Goal: Task Accomplishment & Management: Manage account settings

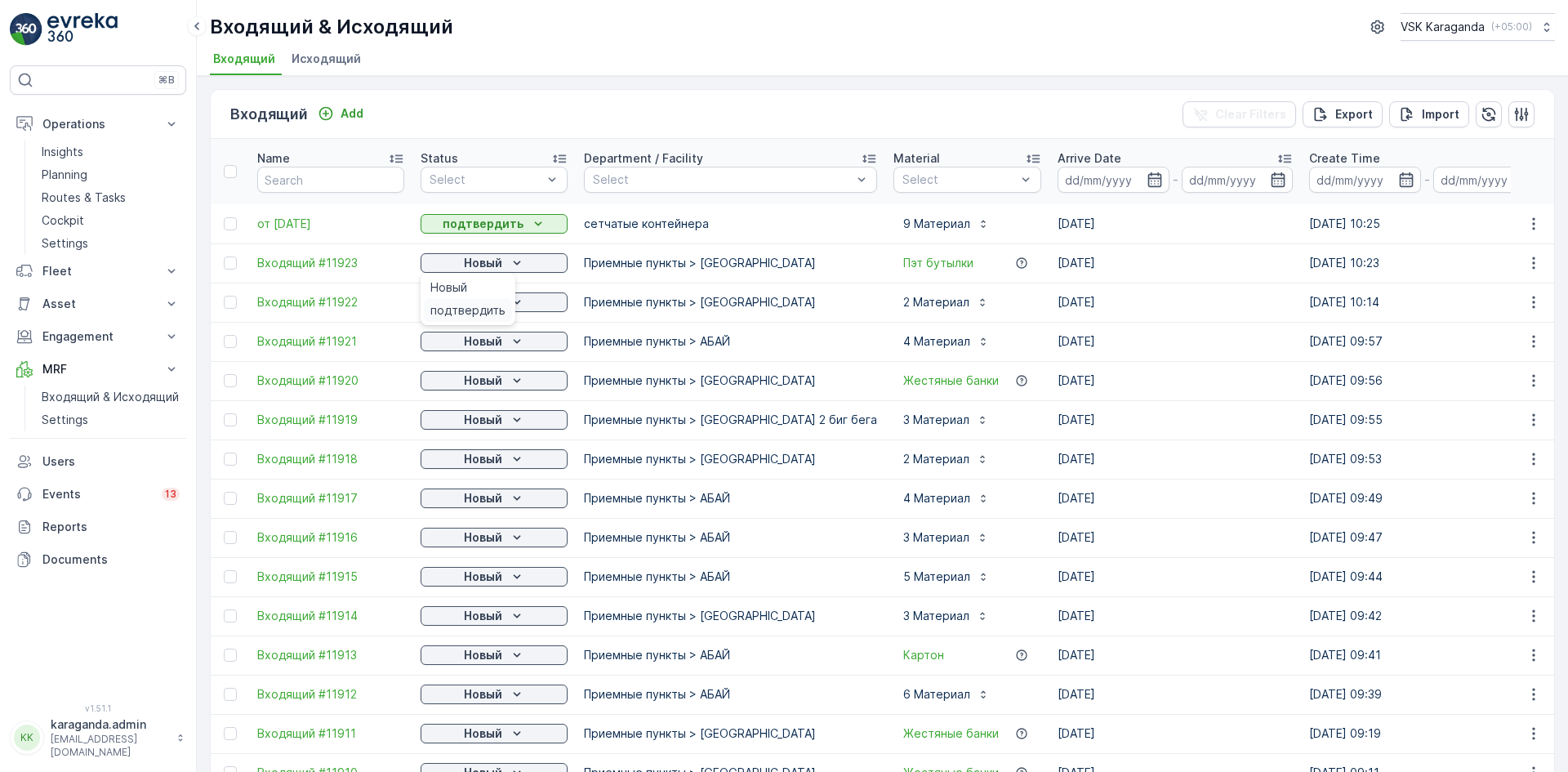
click at [459, 307] on span "подтвердить" at bounding box center [468, 310] width 75 height 17
click at [462, 308] on div "Новый" at bounding box center [494, 302] width 134 height 17
click at [463, 339] on div "подтвердить" at bounding box center [468, 349] width 88 height 23
click at [464, 339] on p "Новый" at bounding box center [483, 341] width 38 height 17
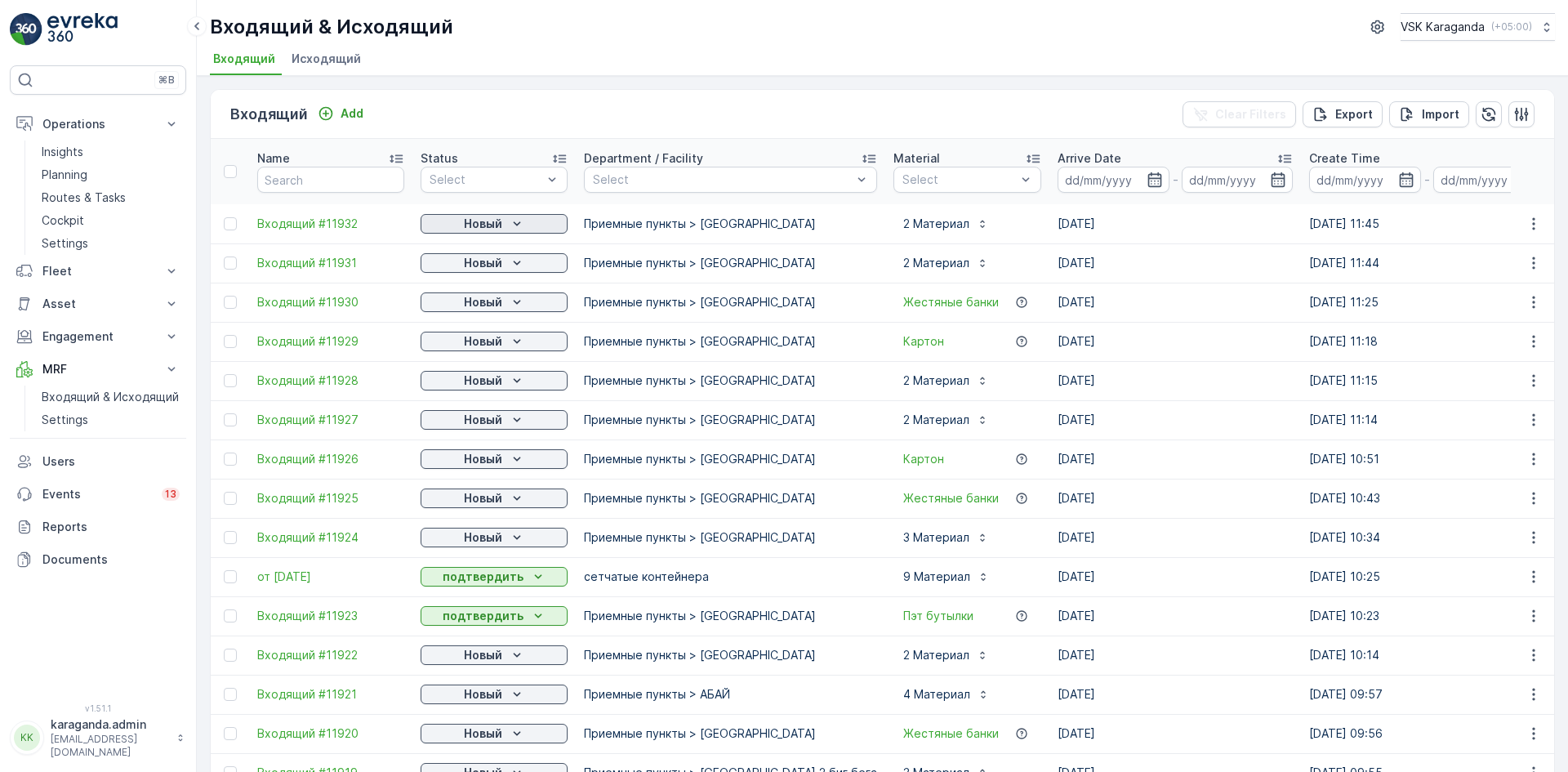
click at [476, 230] on p "Новый" at bounding box center [483, 223] width 38 height 17
click at [476, 264] on span "подтвердить" at bounding box center [468, 271] width 75 height 17
click at [476, 264] on p "Новый" at bounding box center [483, 263] width 38 height 17
click at [472, 304] on span "подтвердить" at bounding box center [468, 310] width 75 height 17
click at [472, 306] on p "Новый" at bounding box center [483, 302] width 38 height 17
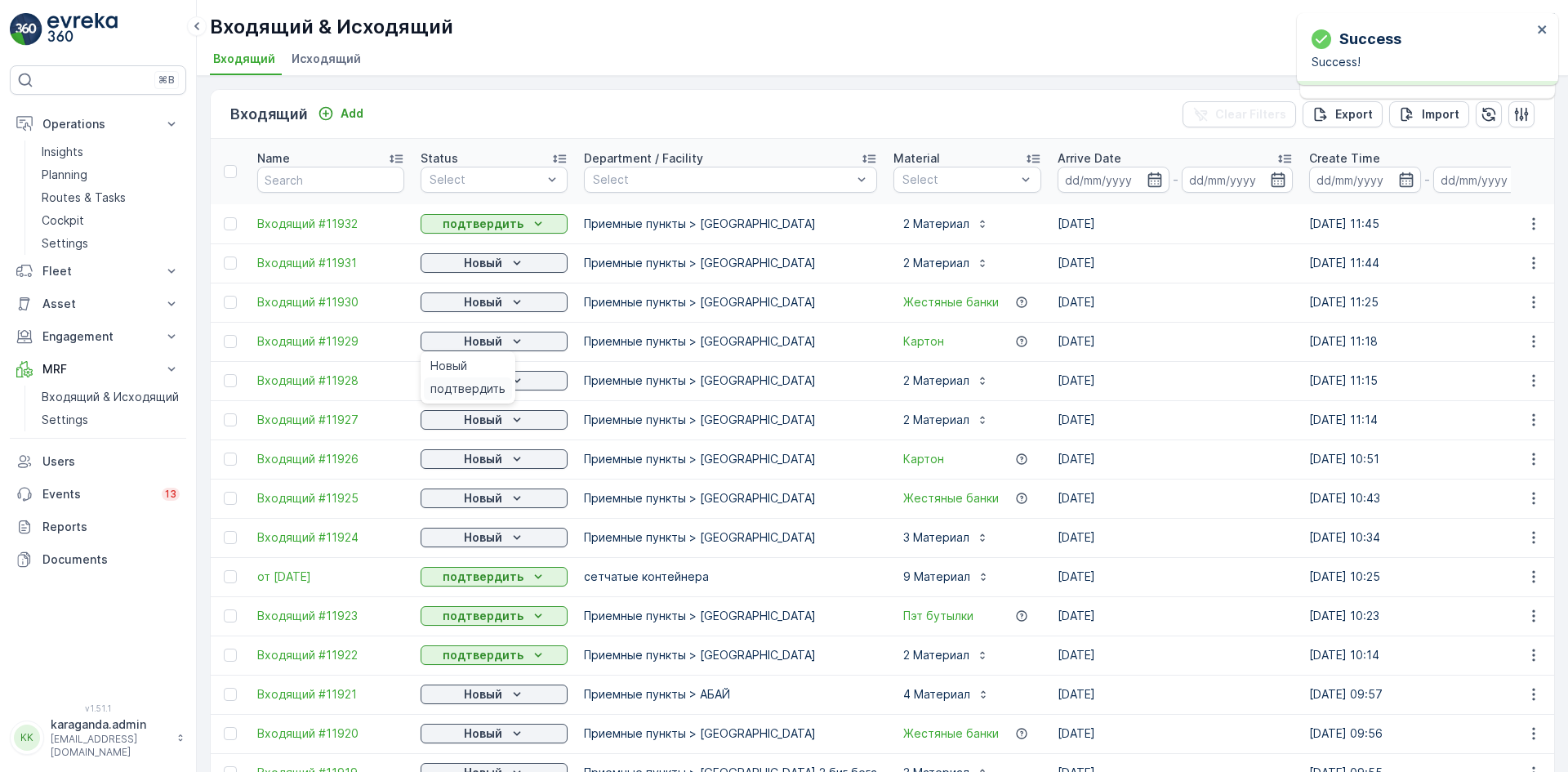
click at [466, 384] on span "подтвердить" at bounding box center [468, 388] width 75 height 17
click at [466, 384] on p "Новый" at bounding box center [483, 381] width 38 height 17
click at [457, 426] on span "подтвердить" at bounding box center [468, 428] width 75 height 17
click at [480, 419] on p "Новый" at bounding box center [483, 420] width 38 height 17
click at [472, 465] on span "подтвердить" at bounding box center [468, 467] width 75 height 17
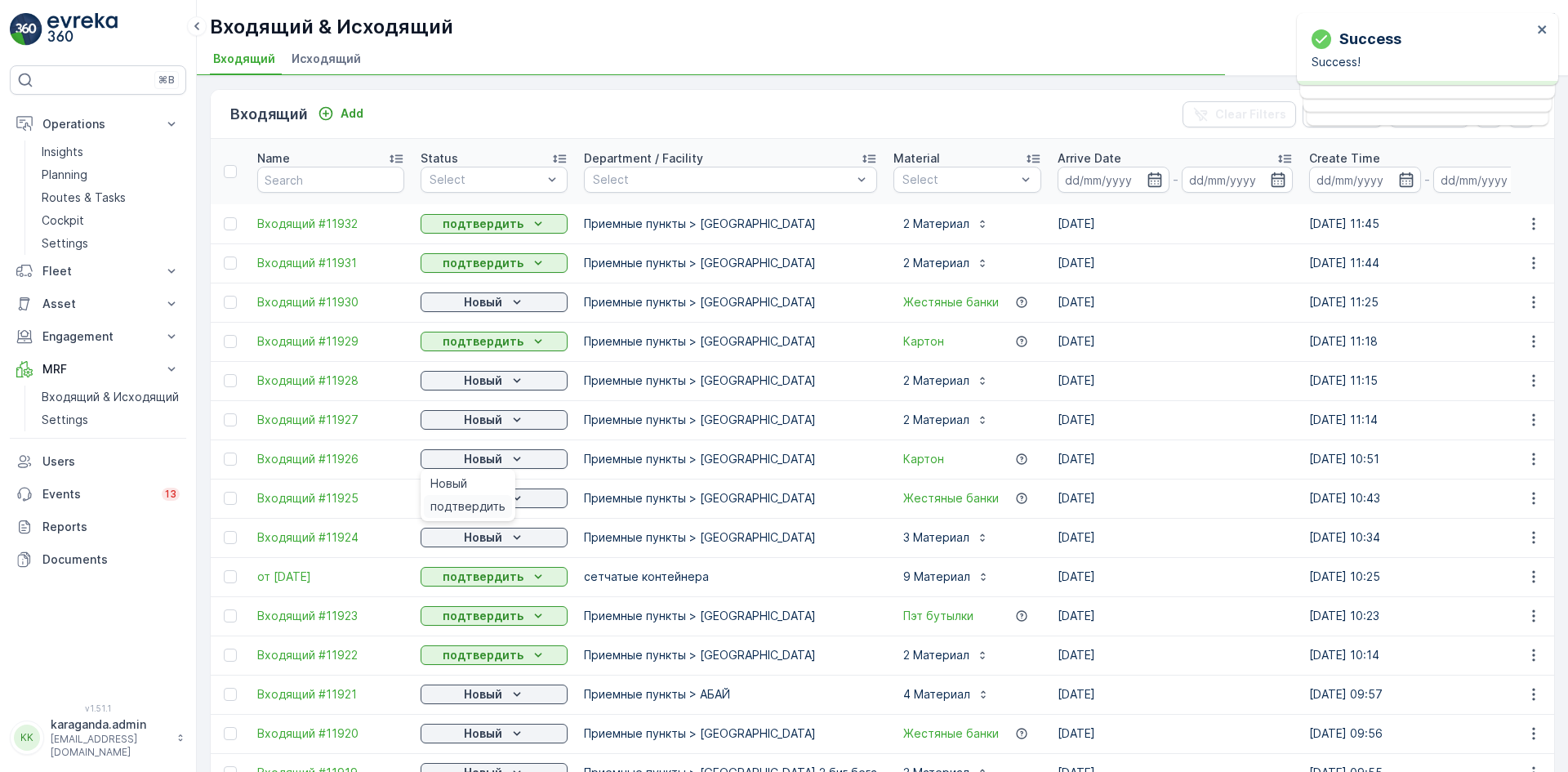
click at [488, 499] on span "подтвердить" at bounding box center [468, 506] width 75 height 17
click at [488, 500] on p "Новый" at bounding box center [483, 498] width 38 height 17
click at [476, 542] on span "подтвердить" at bounding box center [468, 546] width 75 height 17
click at [486, 585] on span "подтвердить" at bounding box center [468, 585] width 75 height 17
click at [518, 304] on icon "Новый" at bounding box center [517, 302] width 17 height 17
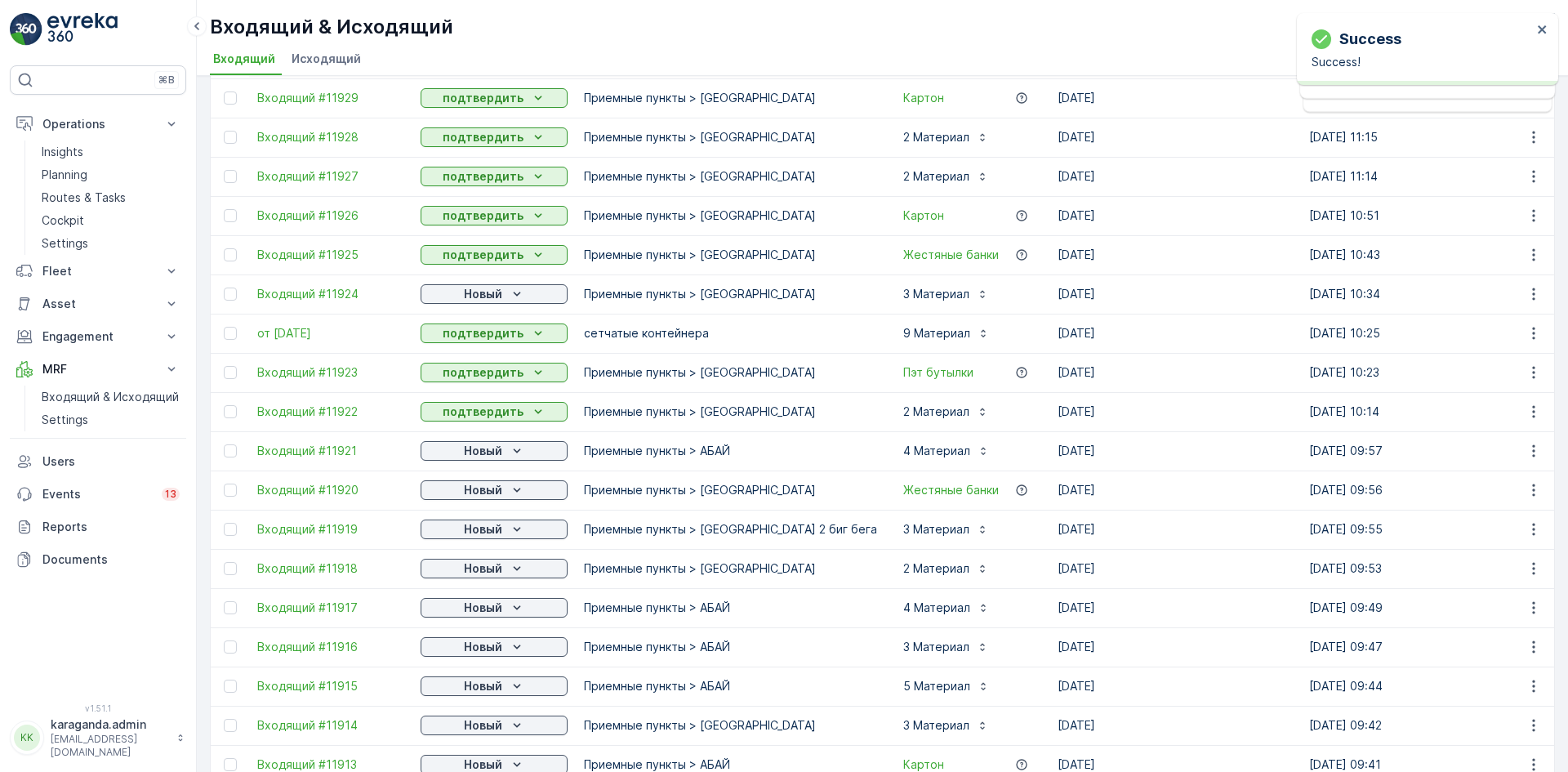
scroll to position [245, 0]
click at [494, 292] on p "Новый" at bounding box center [483, 292] width 38 height 17
click at [485, 339] on span "подтвердить" at bounding box center [468, 339] width 75 height 17
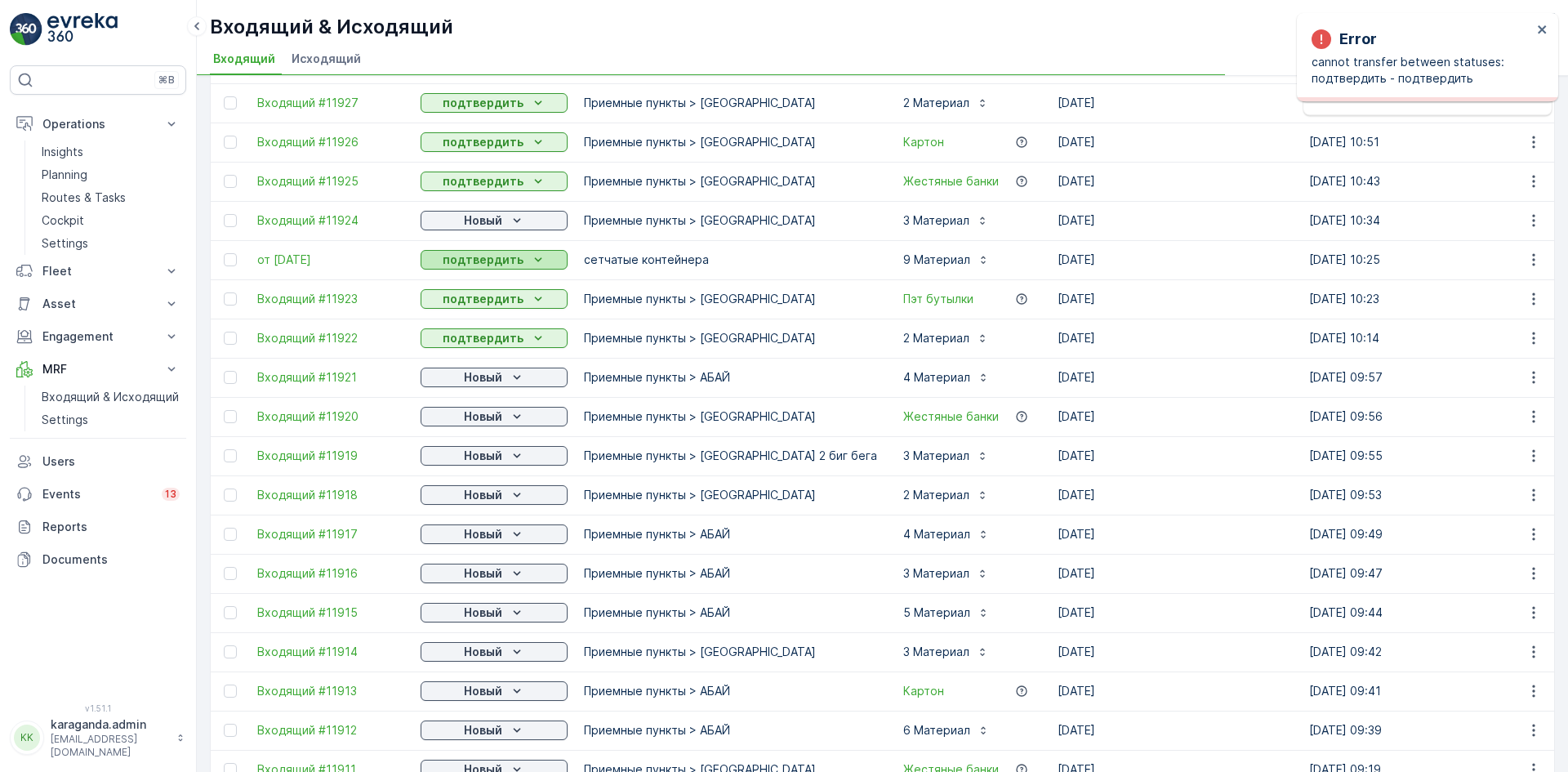
scroll to position [408, 0]
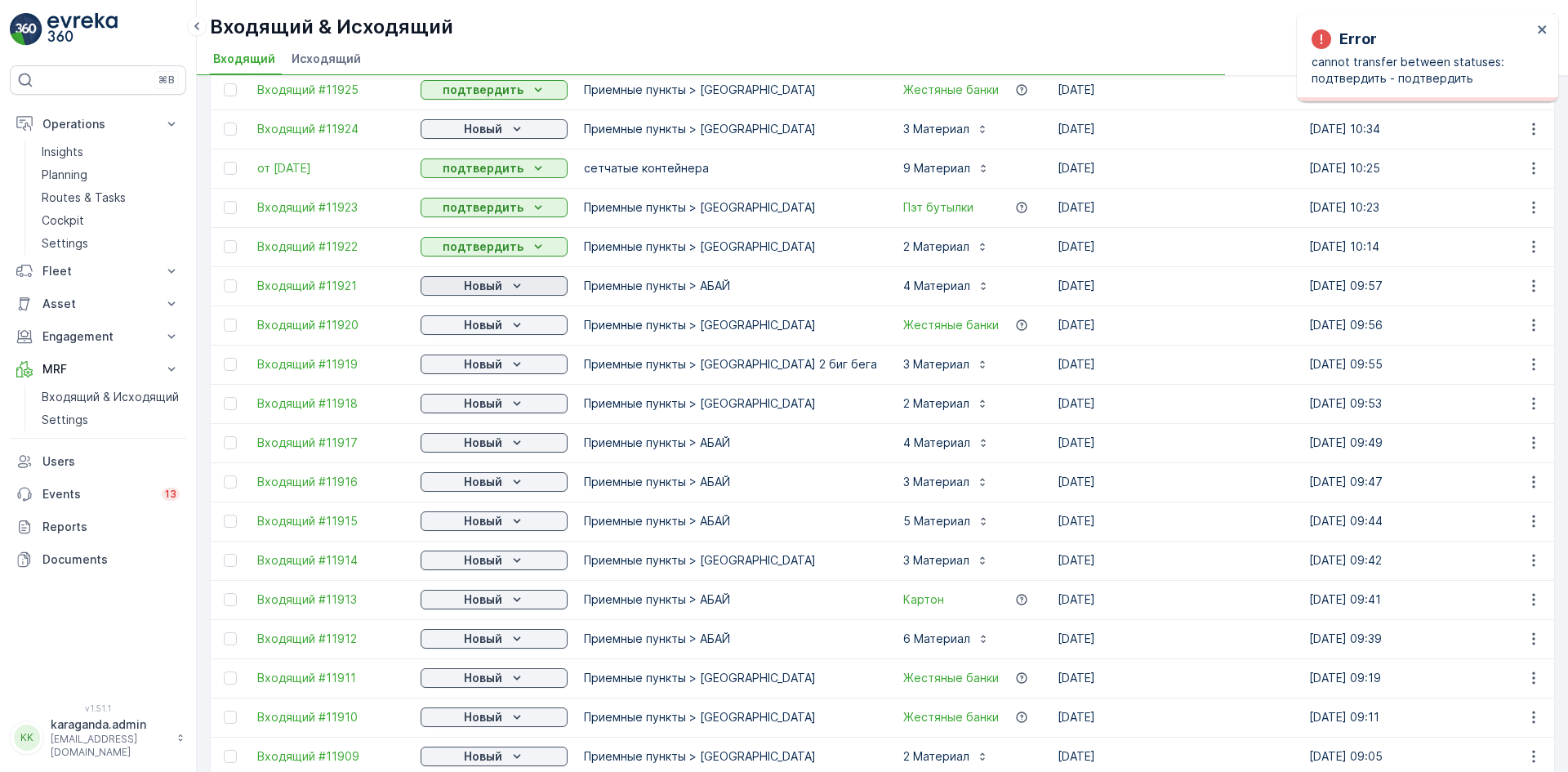
click at [495, 291] on p "Новый" at bounding box center [483, 285] width 38 height 17
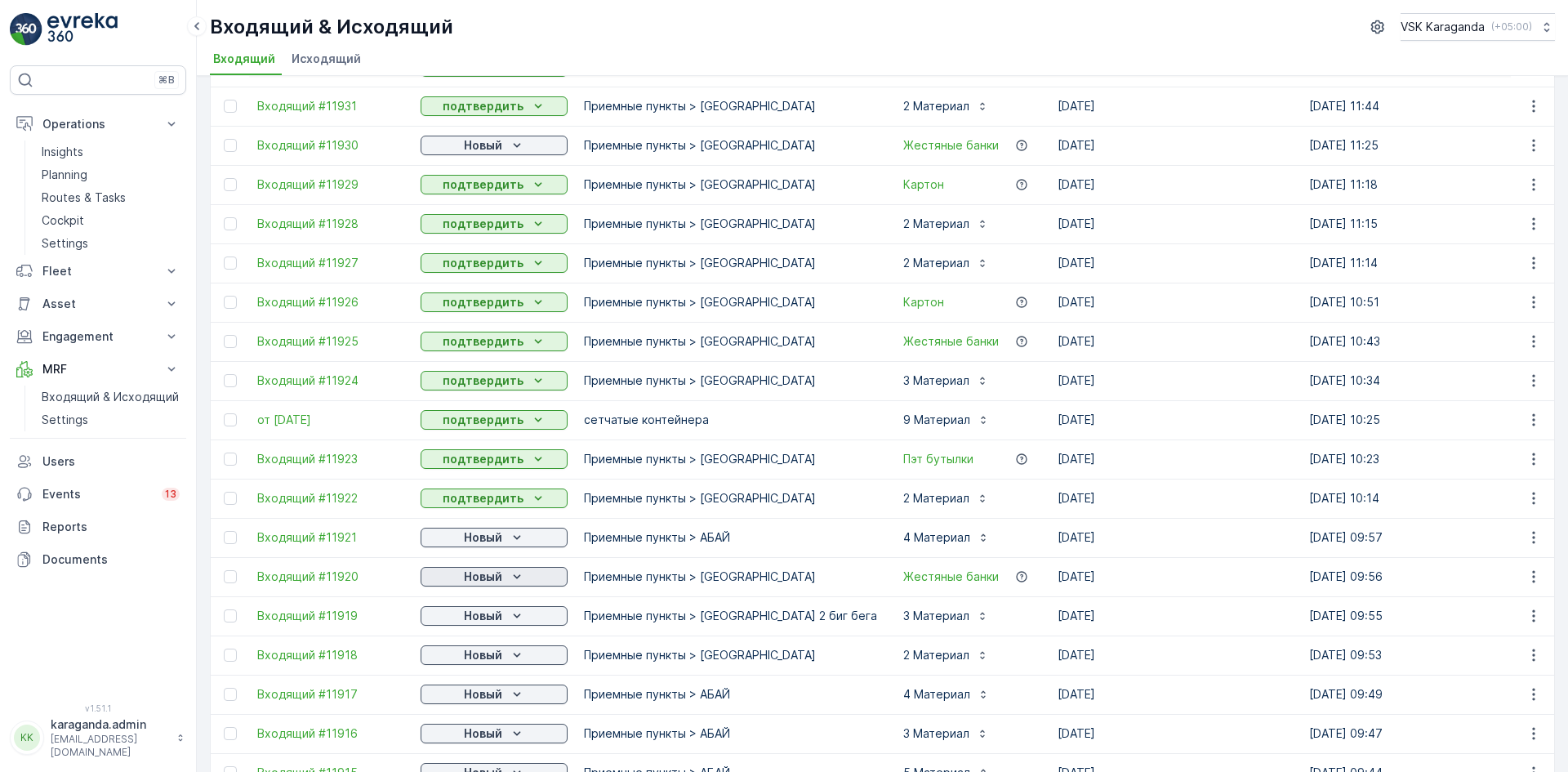
scroll to position [82, 0]
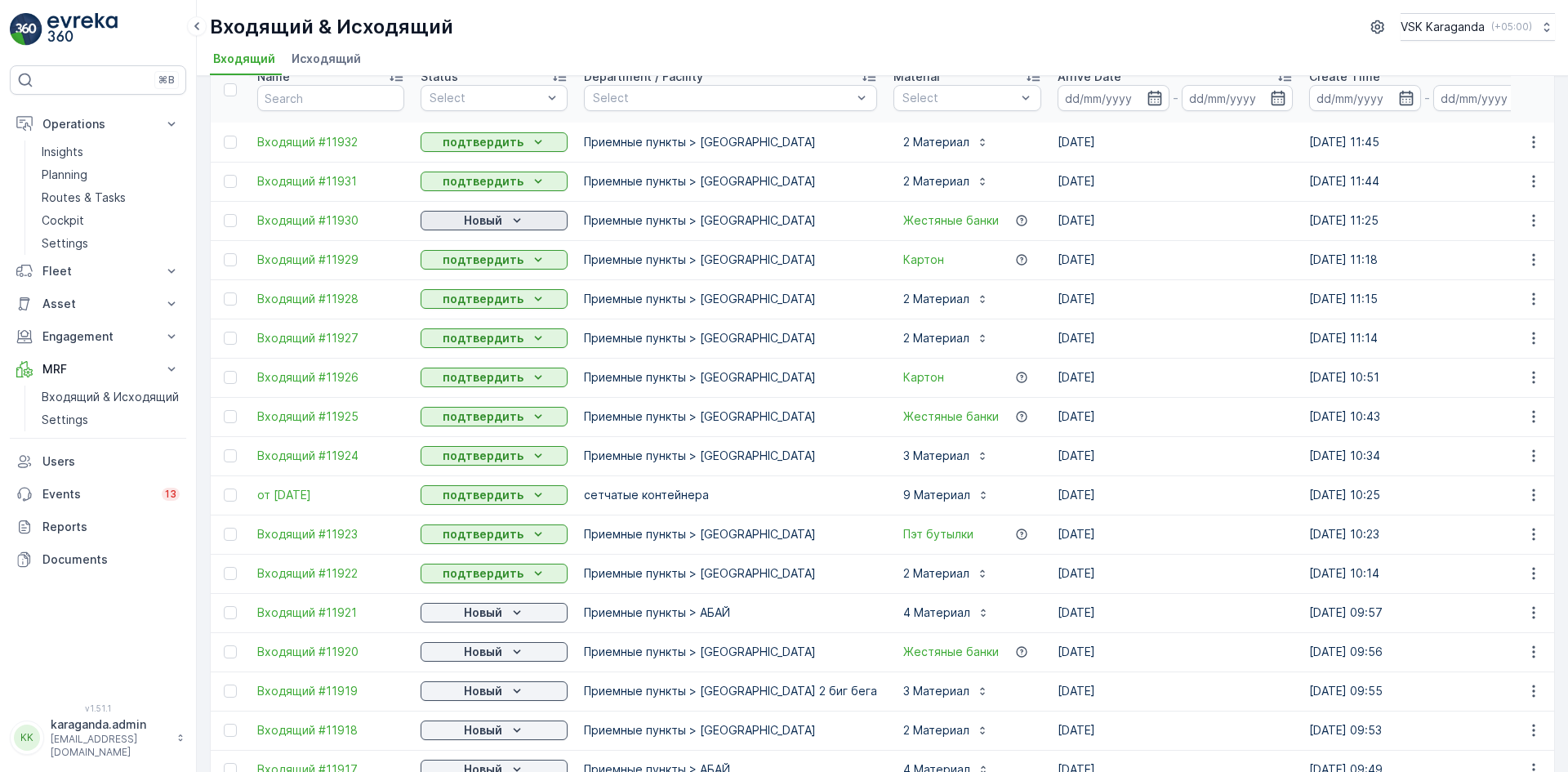
click at [492, 224] on p "Новый" at bounding box center [483, 220] width 38 height 17
click at [487, 267] on span "подтвердить" at bounding box center [468, 267] width 75 height 17
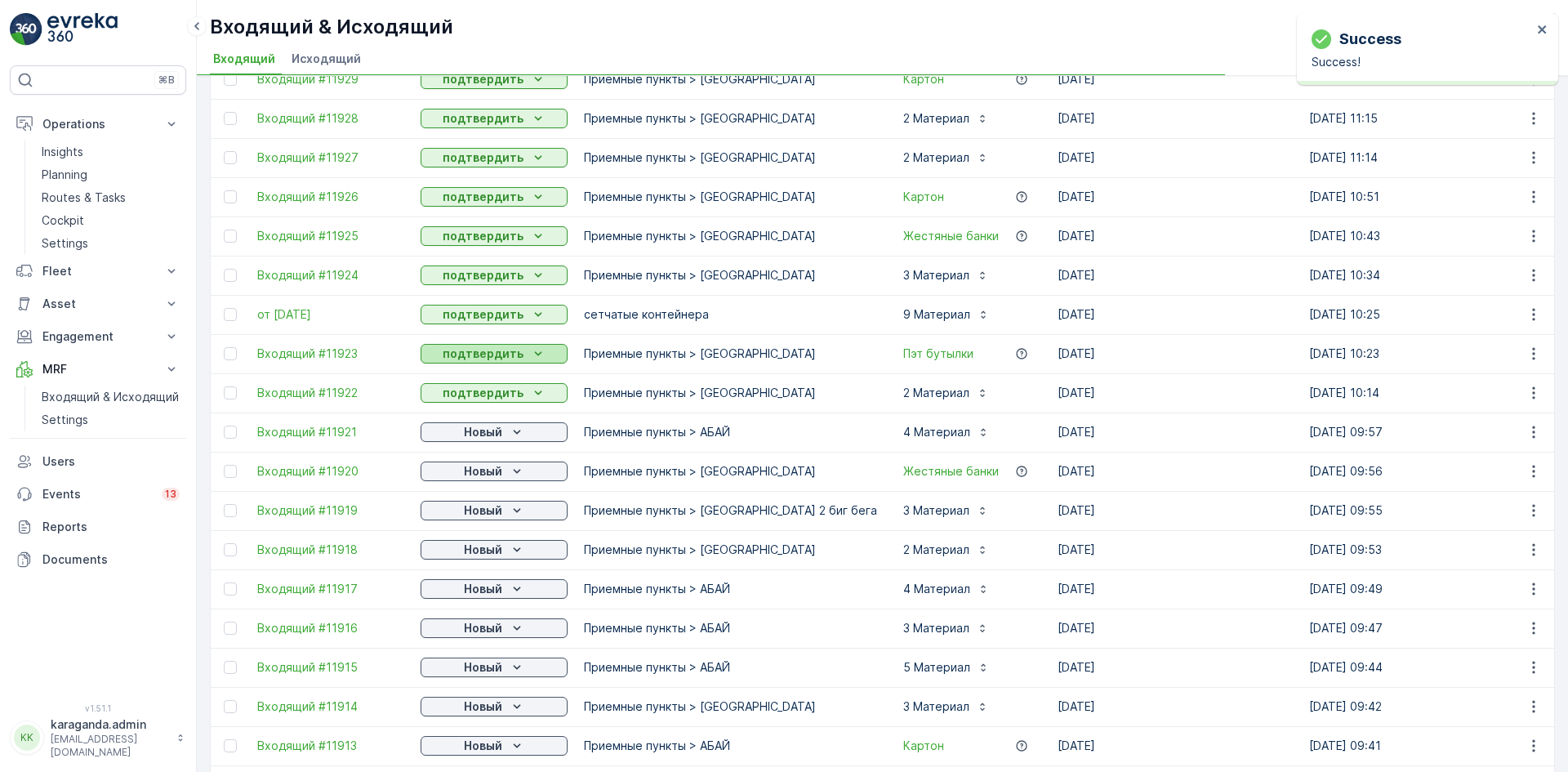
scroll to position [408, 0]
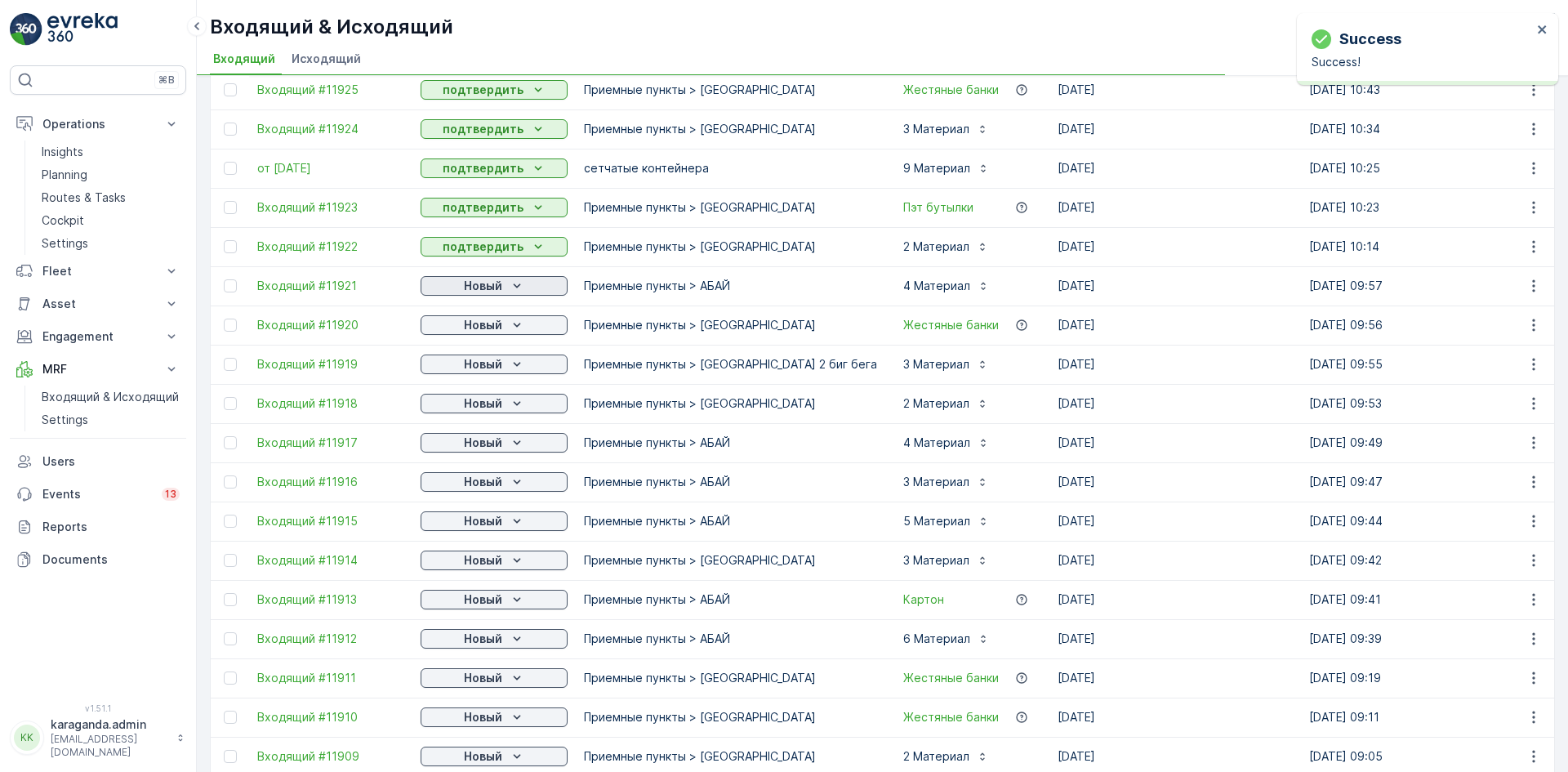
click at [501, 285] on p "Новый" at bounding box center [483, 285] width 38 height 17
click at [499, 323] on div "подтвердить" at bounding box center [468, 332] width 88 height 23
click at [509, 326] on icon "Новый" at bounding box center [517, 325] width 17 height 17
click at [485, 366] on span "подтвердить" at bounding box center [468, 373] width 75 height 17
click at [486, 367] on p "Новый" at bounding box center [483, 364] width 38 height 17
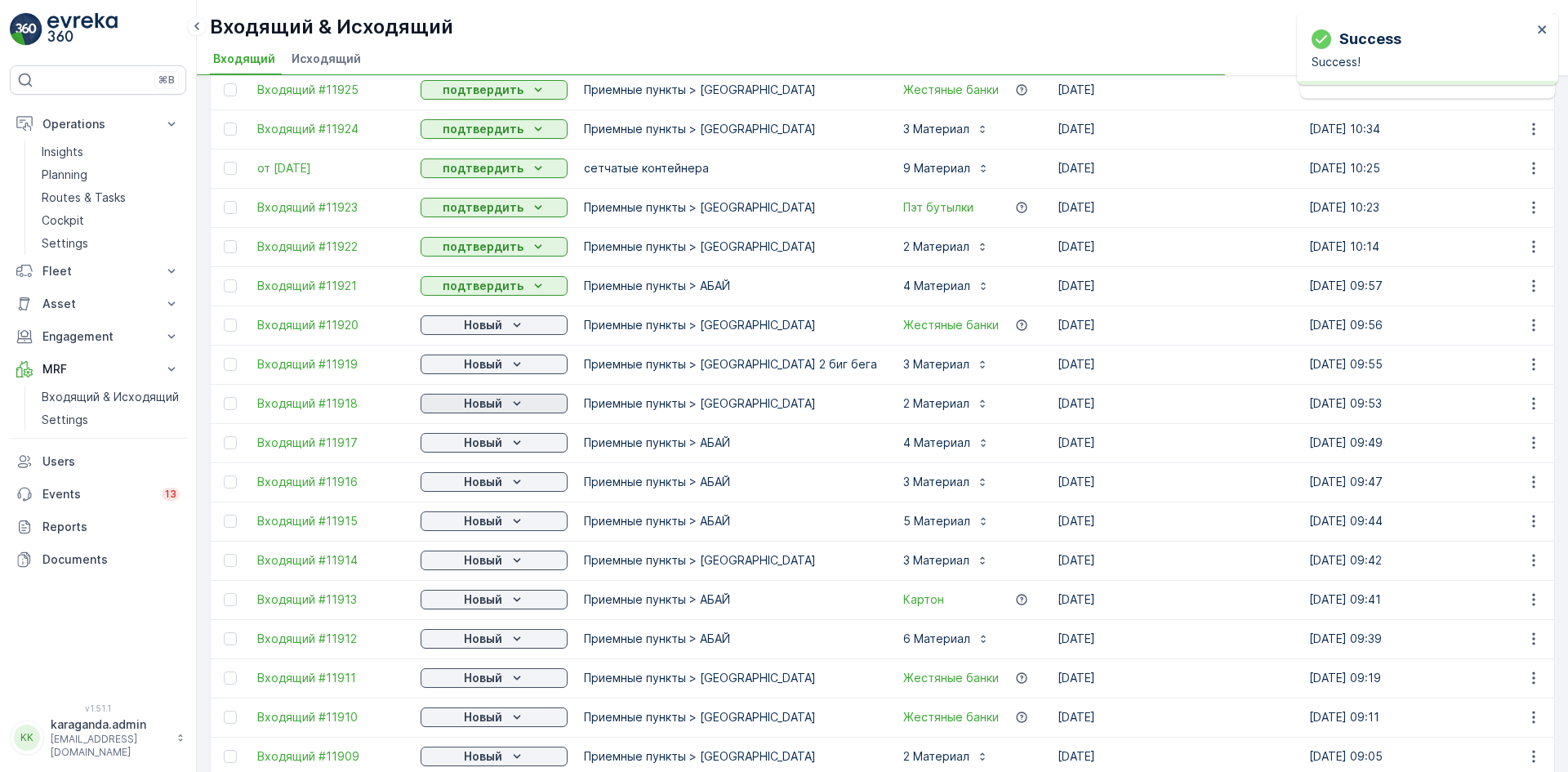
click at [479, 405] on p "Новый" at bounding box center [483, 403] width 38 height 17
click at [478, 402] on p "Новый" at bounding box center [483, 403] width 38 height 17
click at [477, 452] on span "подтвердить" at bounding box center [468, 450] width 75 height 17
click at [494, 445] on p "Новый" at bounding box center [483, 443] width 38 height 17
click at [480, 488] on span "подтвердить" at bounding box center [468, 490] width 75 height 17
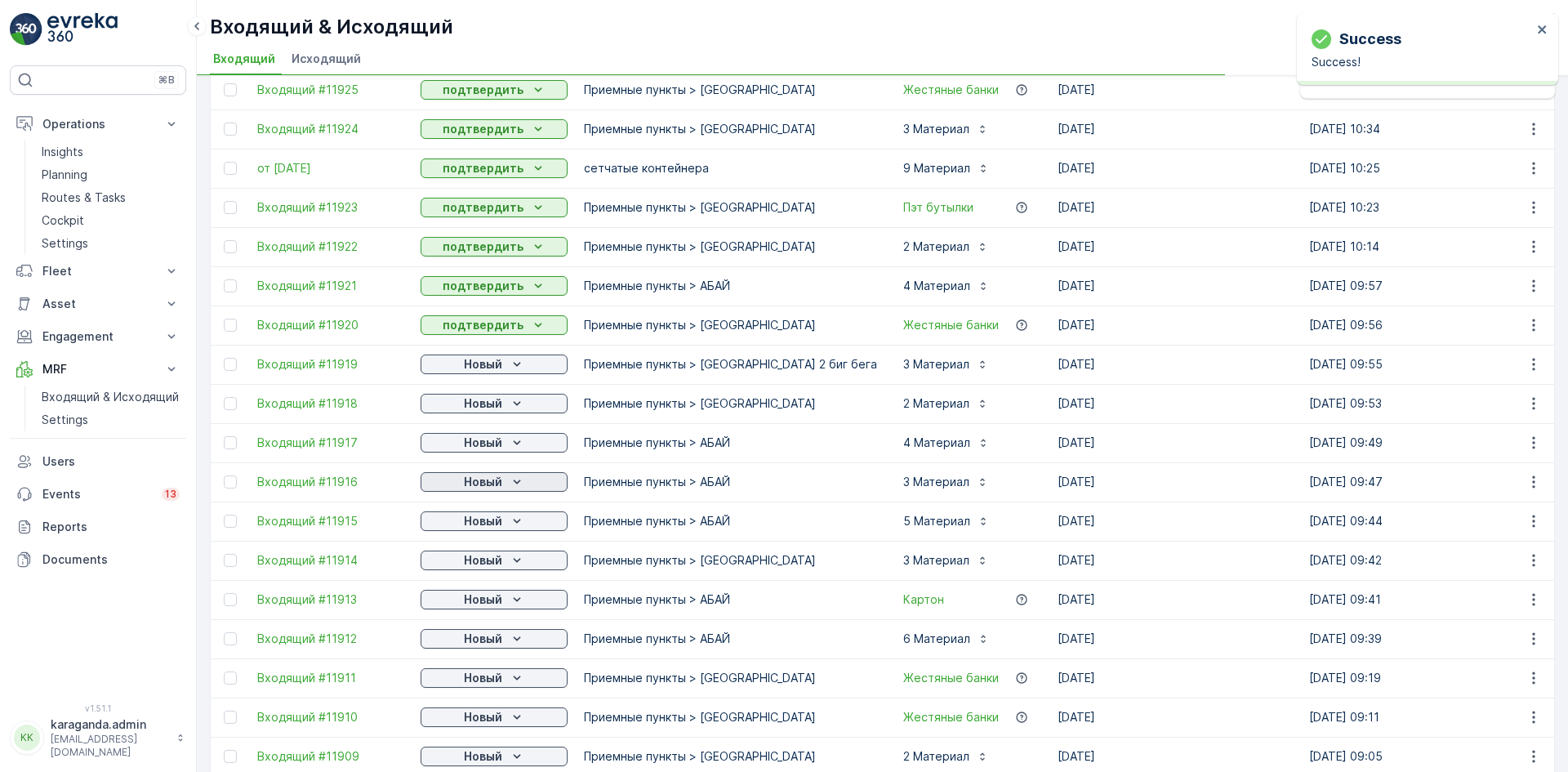
click at [480, 487] on p "Новый" at bounding box center [483, 482] width 38 height 17
click at [499, 366] on p "Новый" at bounding box center [483, 364] width 38 height 17
click at [489, 407] on span "подтвердить" at bounding box center [468, 411] width 75 height 17
click at [489, 442] on p "Новый" at bounding box center [483, 443] width 38 height 17
click at [479, 484] on span "подтвердить" at bounding box center [468, 490] width 75 height 17
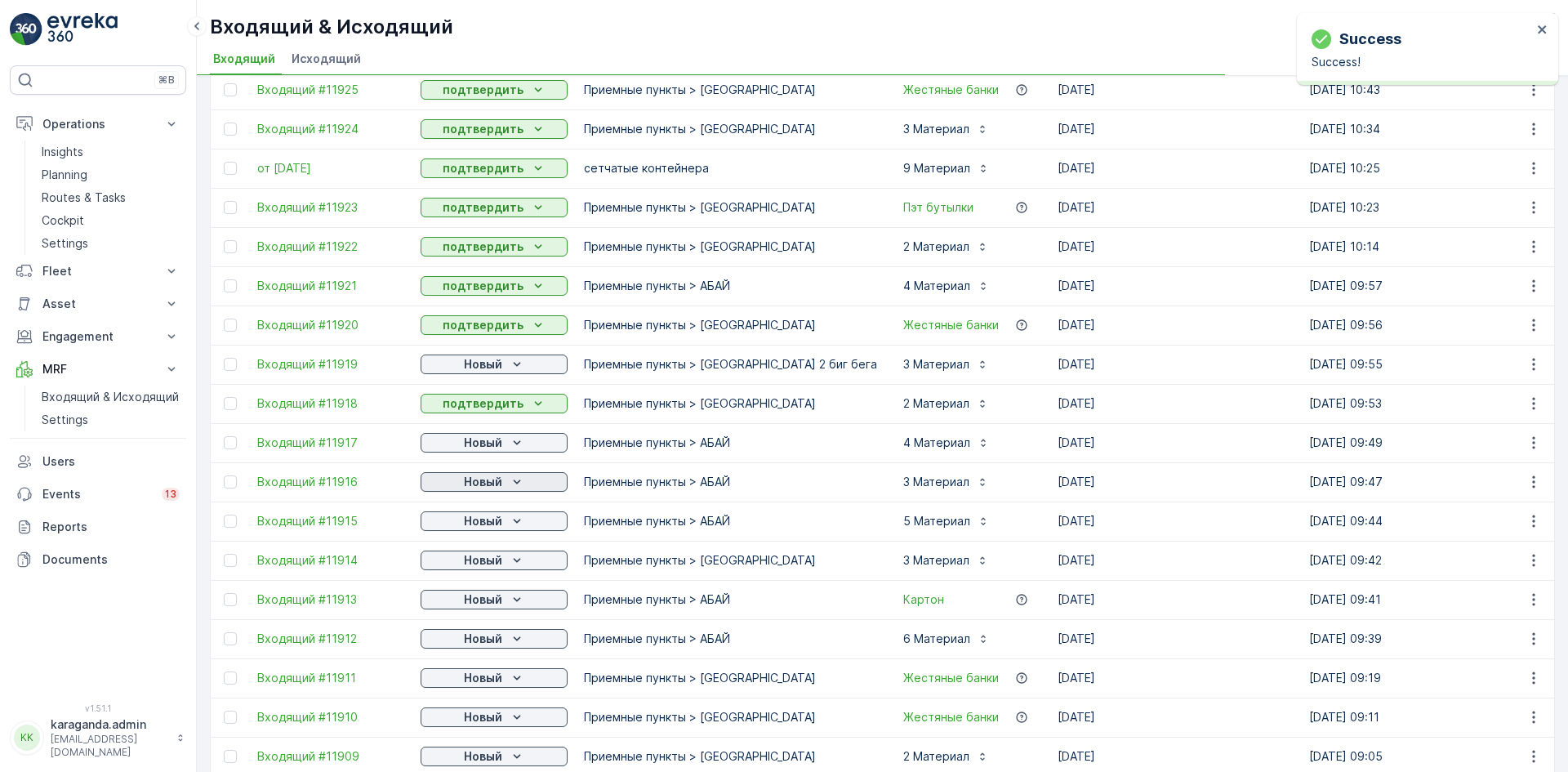
click at [479, 490] on button "Новый" at bounding box center [494, 482] width 147 height 20
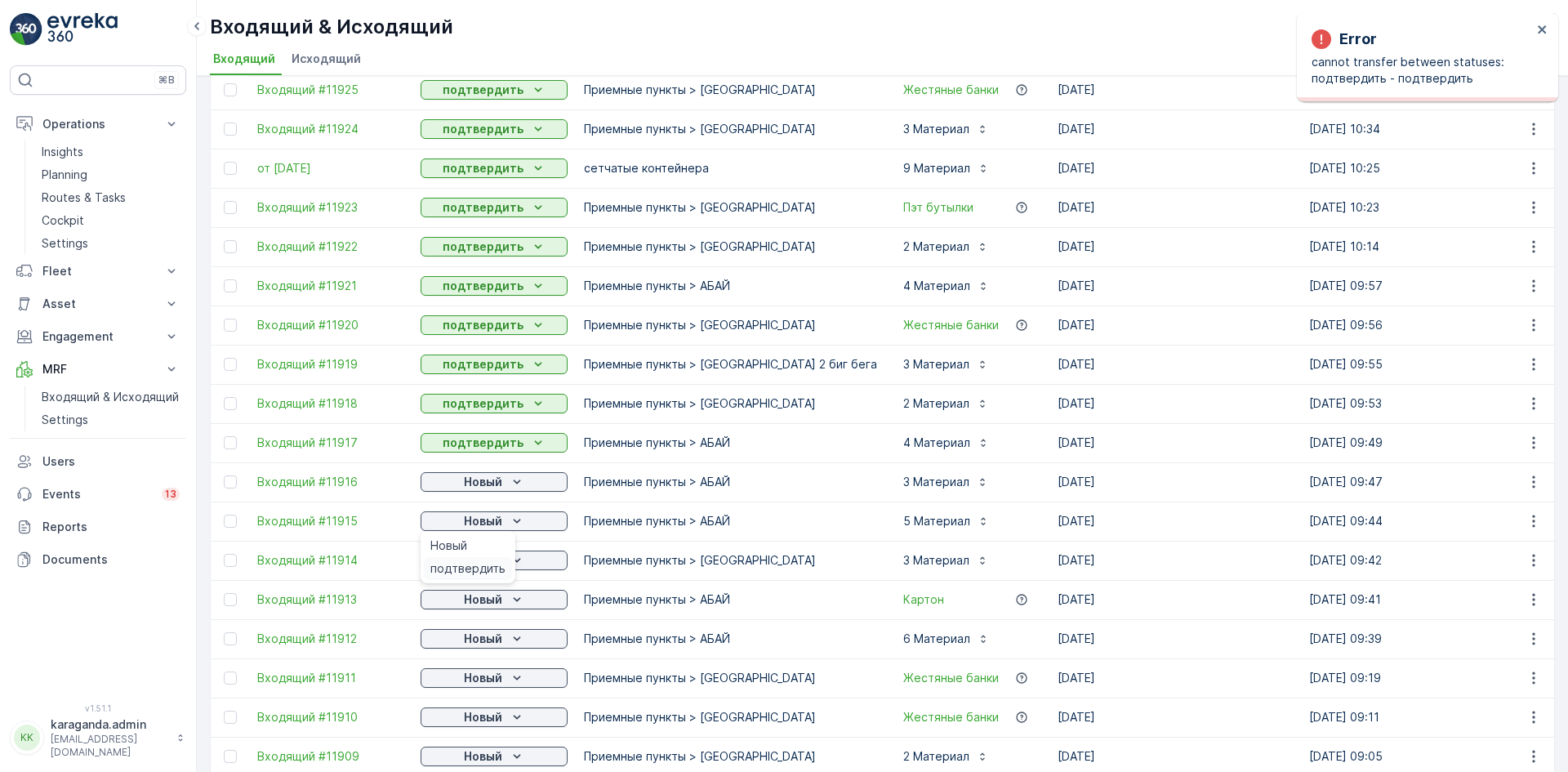
click at [477, 562] on span "подтвердить" at bounding box center [468, 568] width 75 height 17
click at [477, 563] on p "Новый" at bounding box center [483, 561] width 38 height 17
click at [471, 602] on span "подтвердить" at bounding box center [468, 608] width 75 height 17
click at [471, 603] on p "Новый" at bounding box center [483, 599] width 38 height 17
click at [466, 644] on span "подтвердить" at bounding box center [468, 647] width 75 height 17
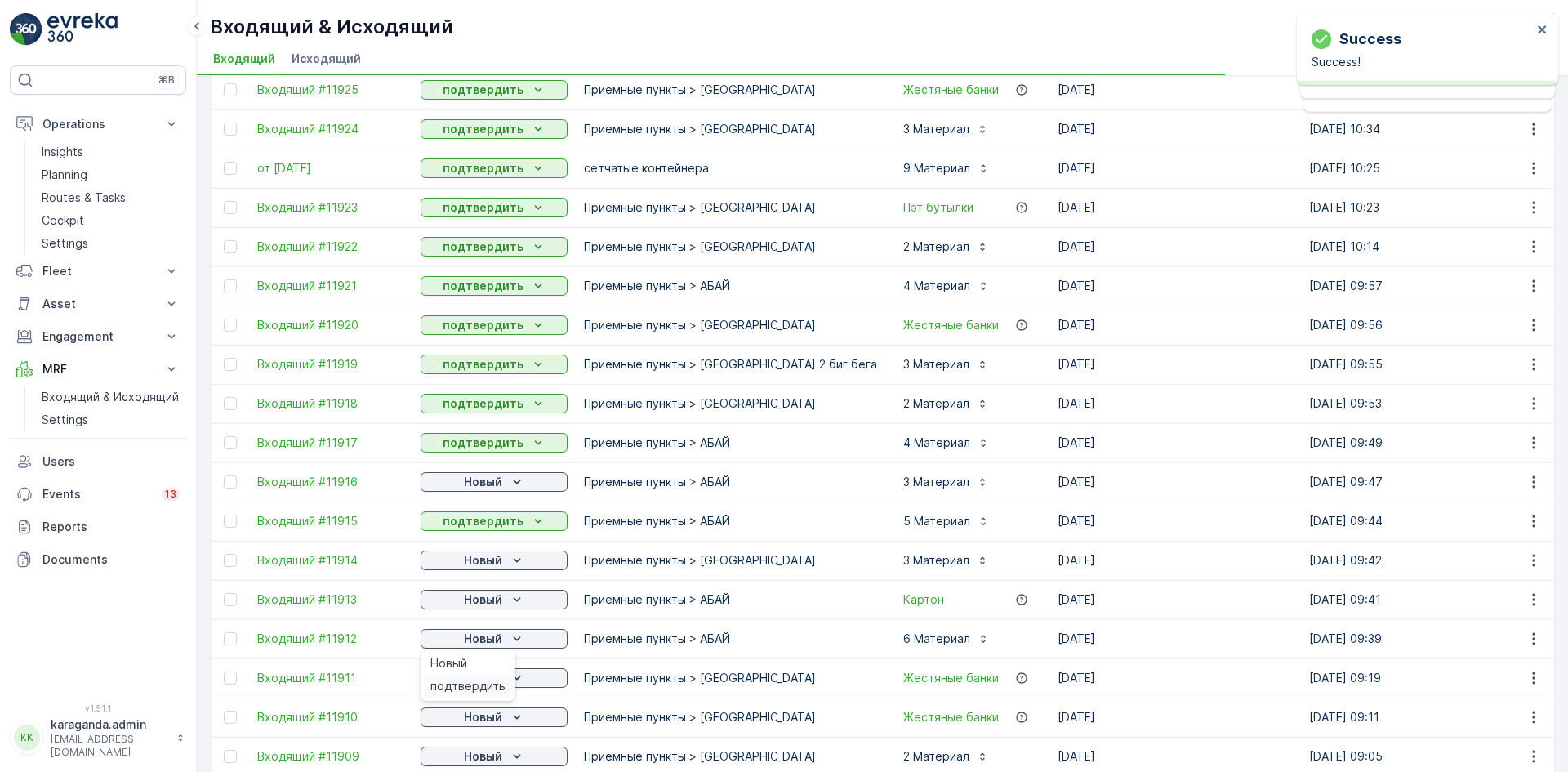
click at [474, 683] on span "подтвердить" at bounding box center [468, 686] width 75 height 17
click at [491, 679] on p "Новый" at bounding box center [483, 678] width 38 height 17
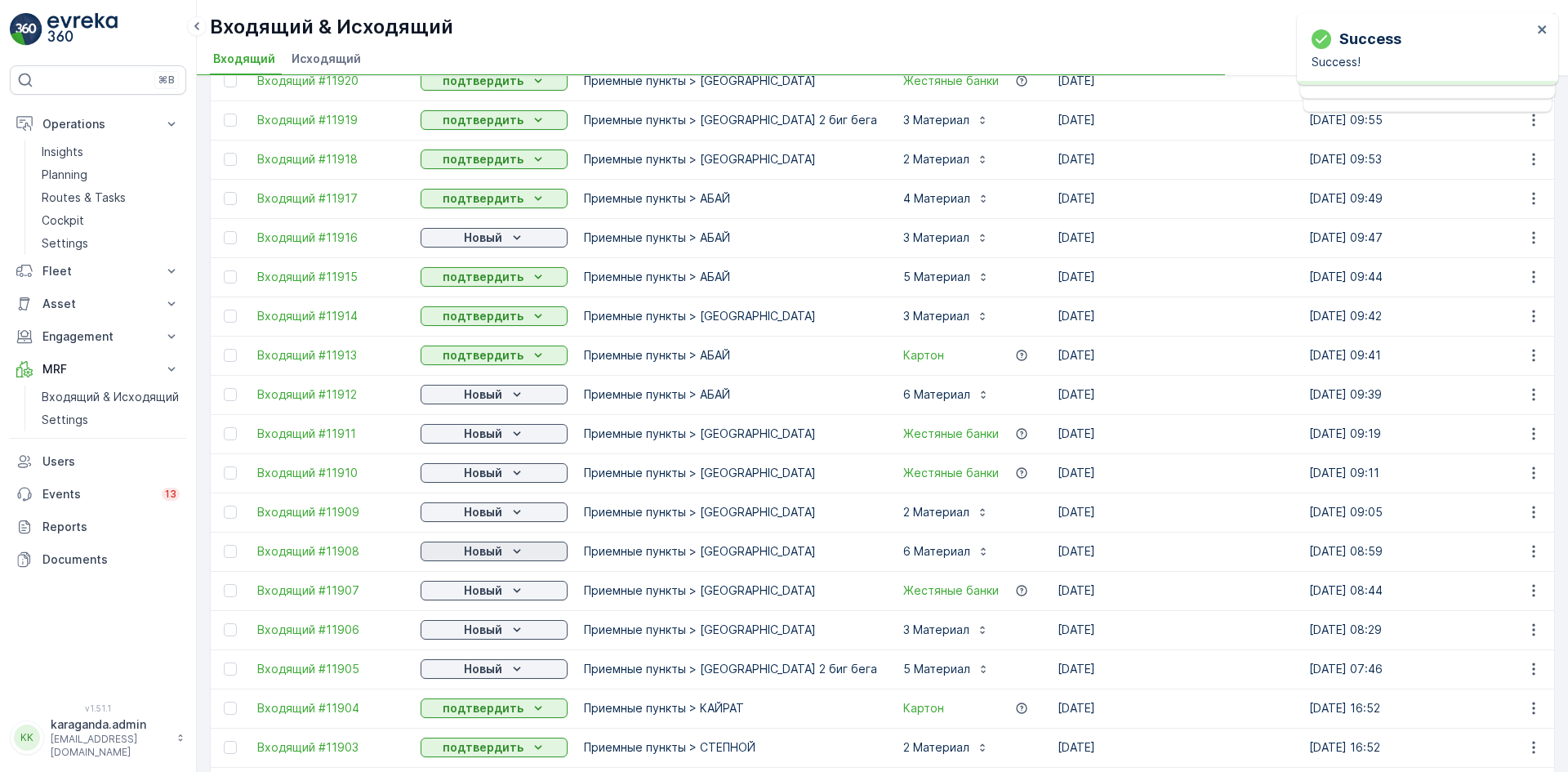
scroll to position [654, 0]
click at [485, 547] on div "Новый" at bounding box center [468, 535] width 88 height 23
click at [485, 549] on p "Новый" at bounding box center [483, 551] width 38 height 17
click at [482, 593] on span "подтвердить" at bounding box center [468, 598] width 75 height 17
click at [482, 593] on p "Новый" at bounding box center [483, 590] width 38 height 17
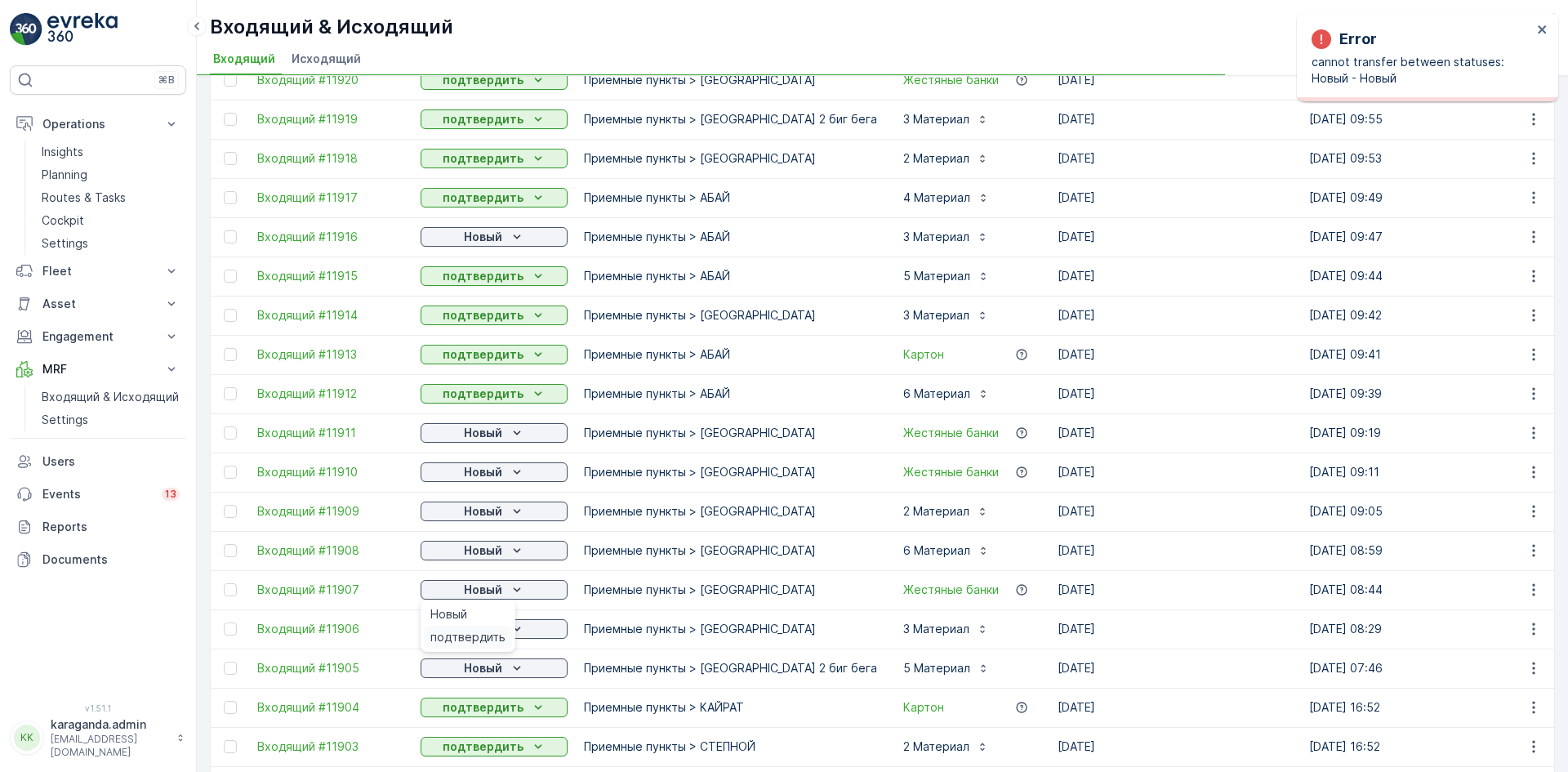
click at [476, 631] on span "подтвердить" at bounding box center [468, 637] width 75 height 17
click at [479, 632] on p "Новый" at bounding box center [483, 628] width 38 height 17
click at [464, 672] on span "подтвердить" at bounding box center [468, 677] width 75 height 17
click at [471, 670] on p "Новый" at bounding box center [483, 668] width 38 height 17
click at [456, 707] on span "подтвердить" at bounding box center [468, 715] width 75 height 17
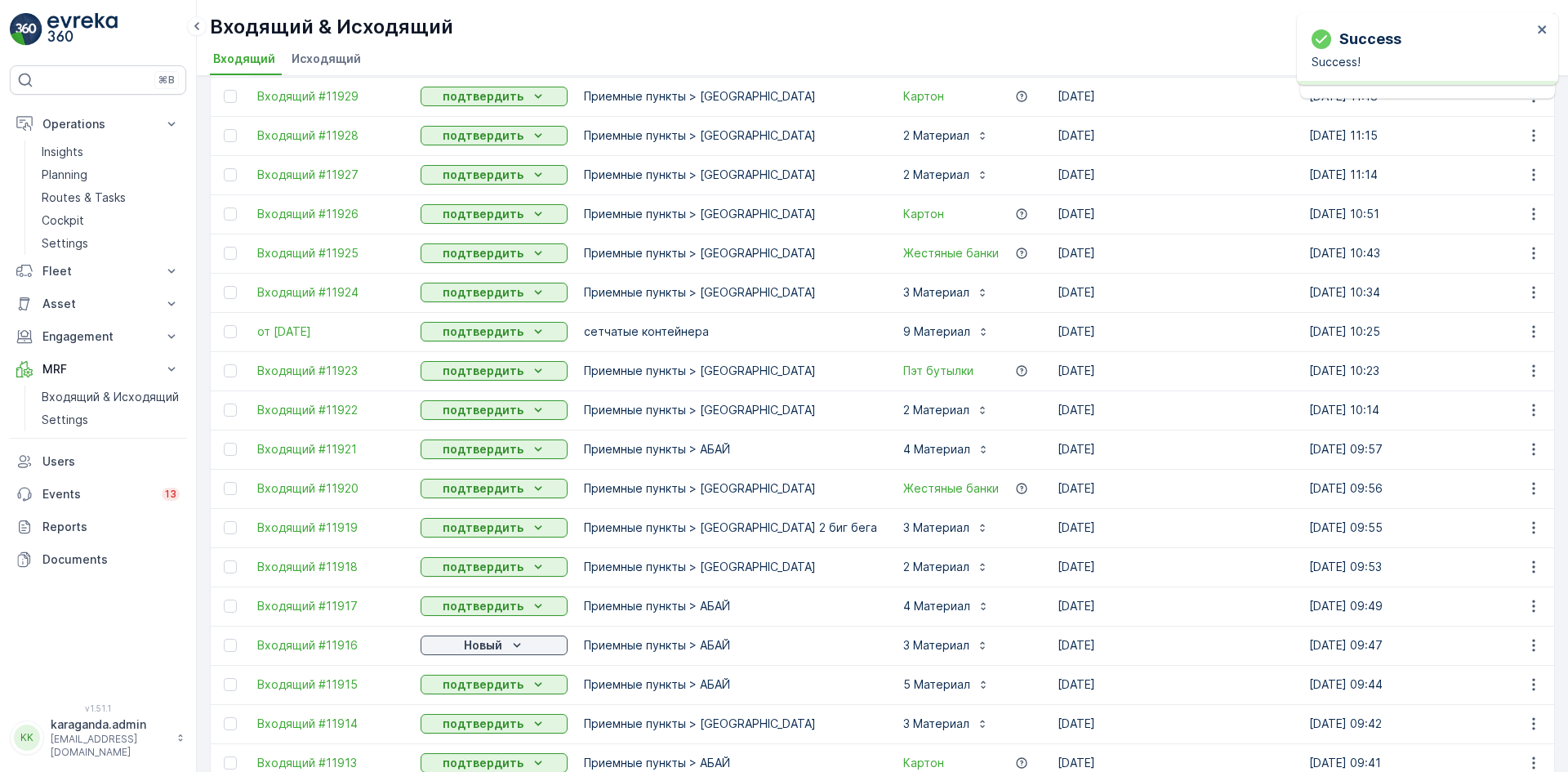
scroll to position [490, 0]
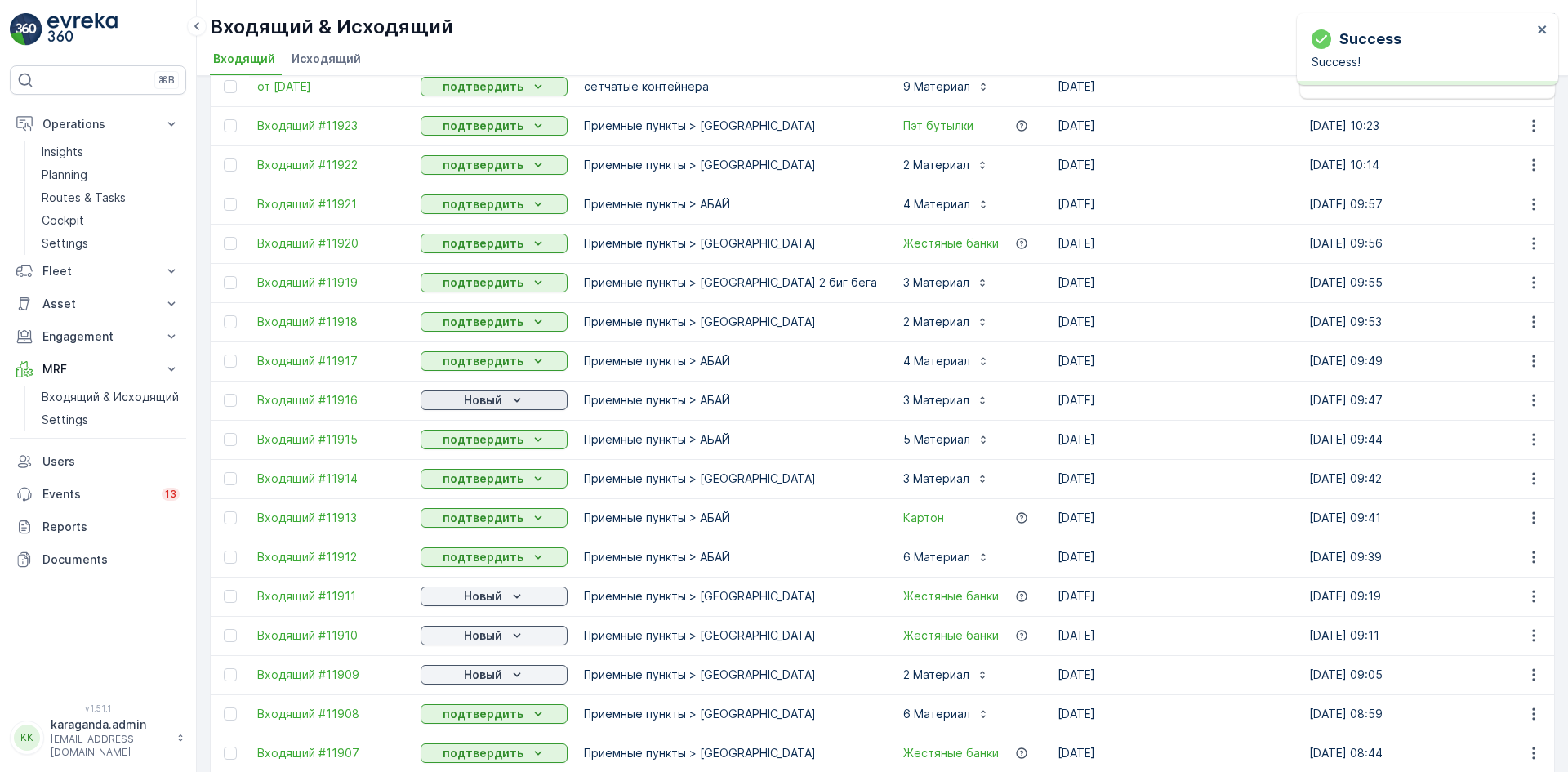
click at [493, 398] on p "Новый" at bounding box center [483, 400] width 38 height 17
click at [480, 451] on span "подтвердить" at bounding box center [468, 447] width 75 height 17
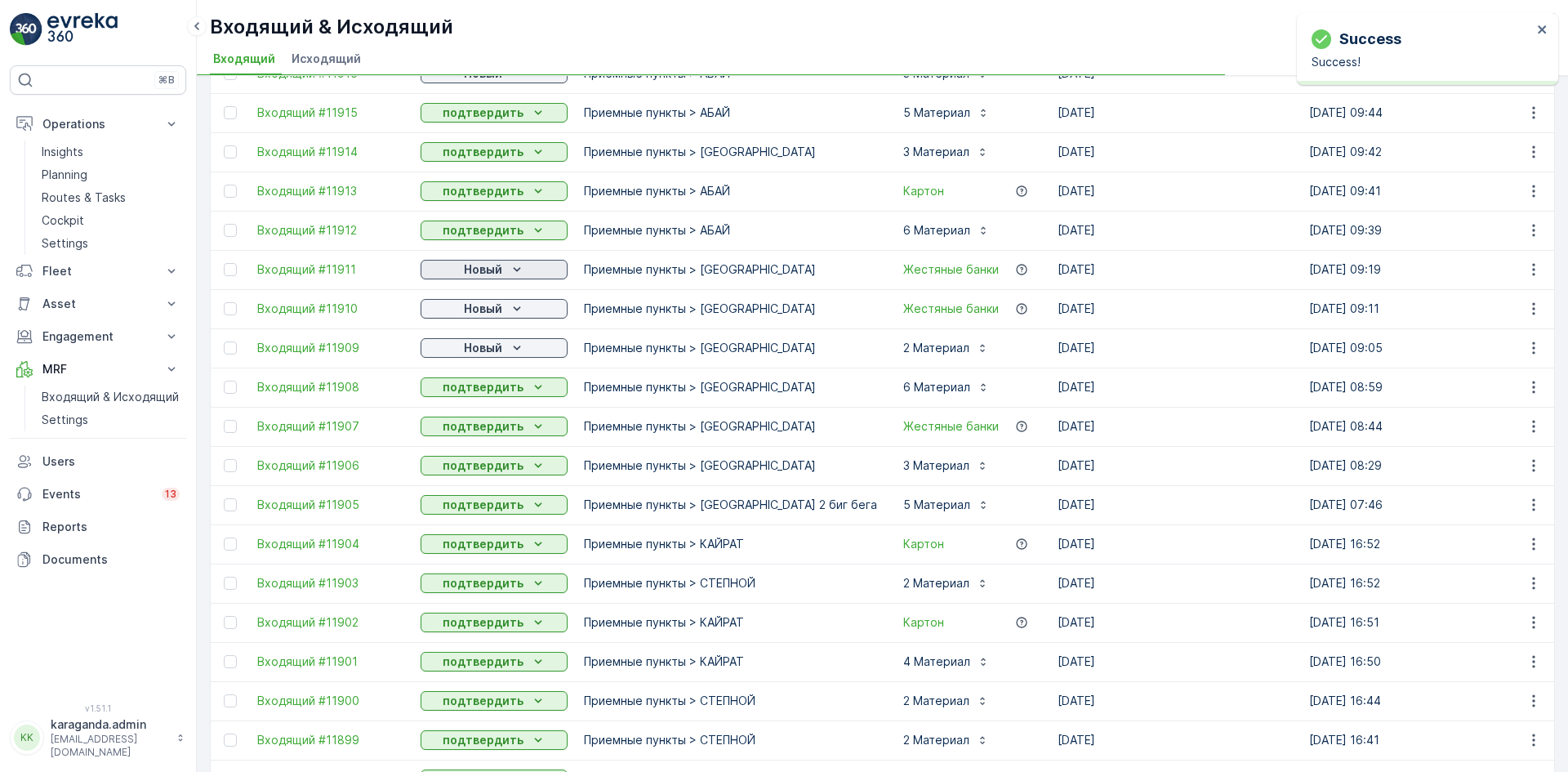
click at [494, 270] on p "Новый" at bounding box center [483, 269] width 38 height 17
click at [481, 310] on p "Новый" at bounding box center [483, 309] width 38 height 17
click at [485, 313] on p "Новый" at bounding box center [483, 309] width 38 height 17
click at [478, 345] on div "подтвердить" at bounding box center [468, 356] width 88 height 23
click at [478, 346] on p "Новый" at bounding box center [483, 348] width 38 height 17
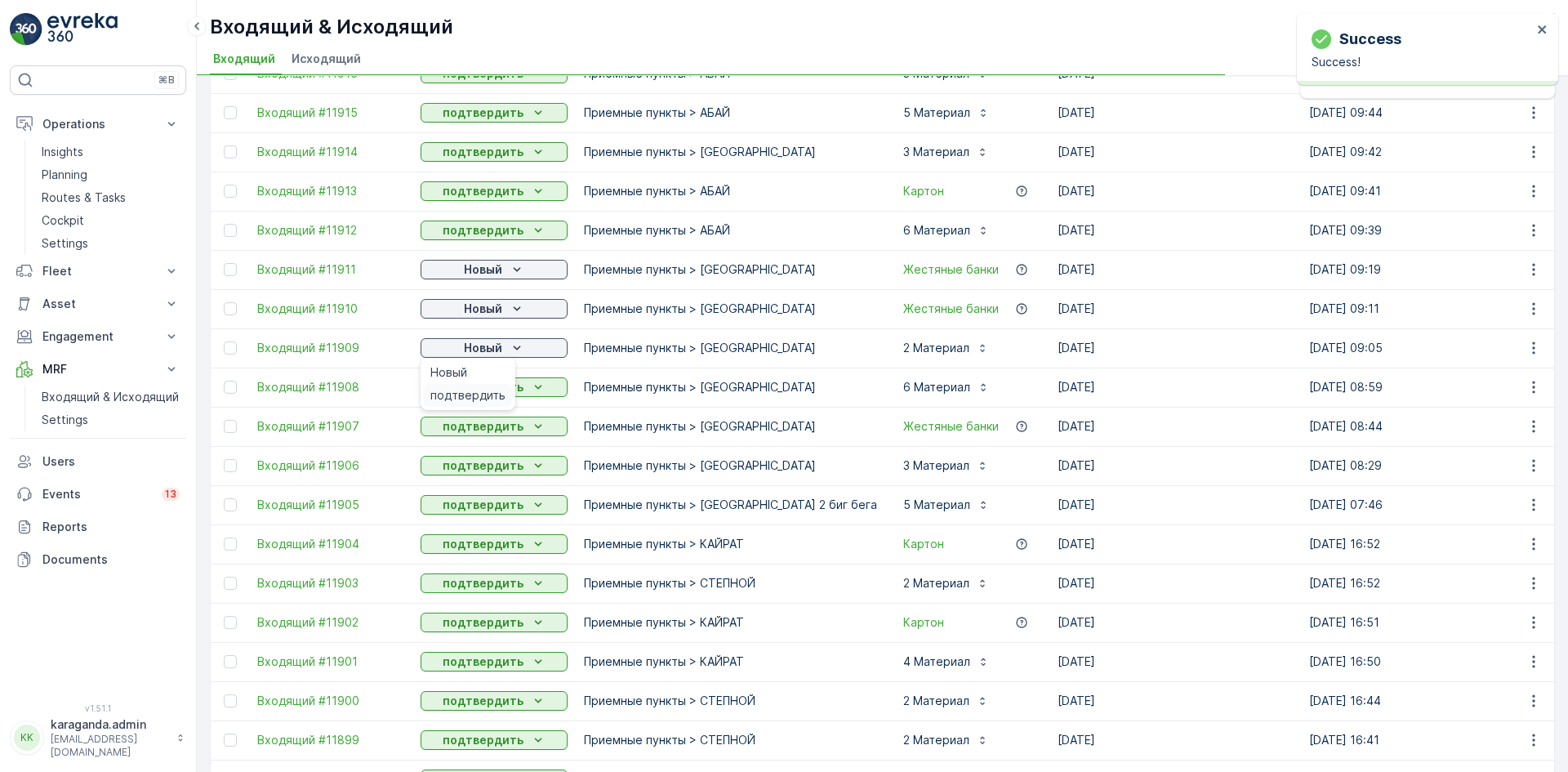
click at [478, 397] on span "подтвердить" at bounding box center [468, 395] width 75 height 17
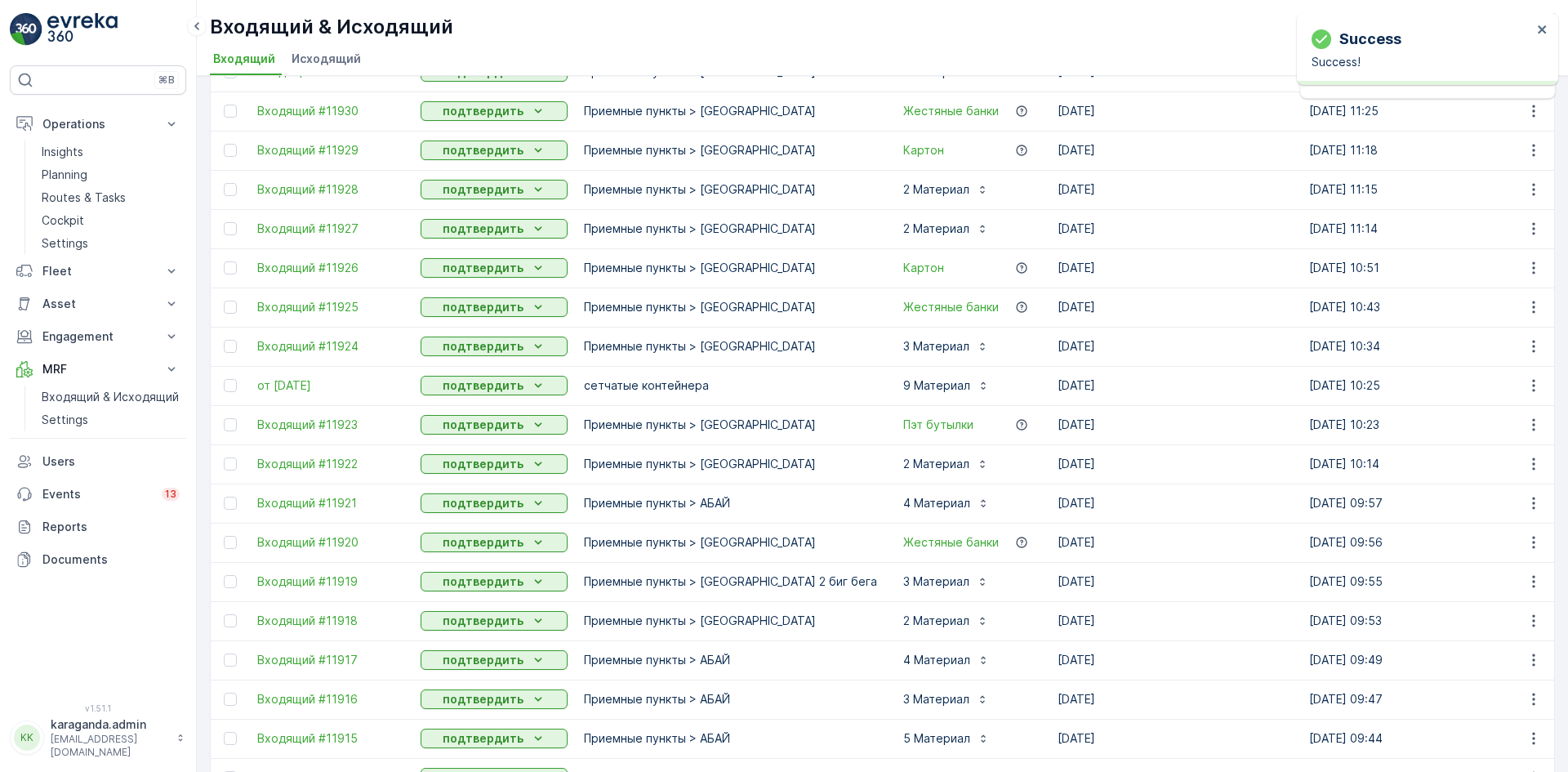
scroll to position [572, 0]
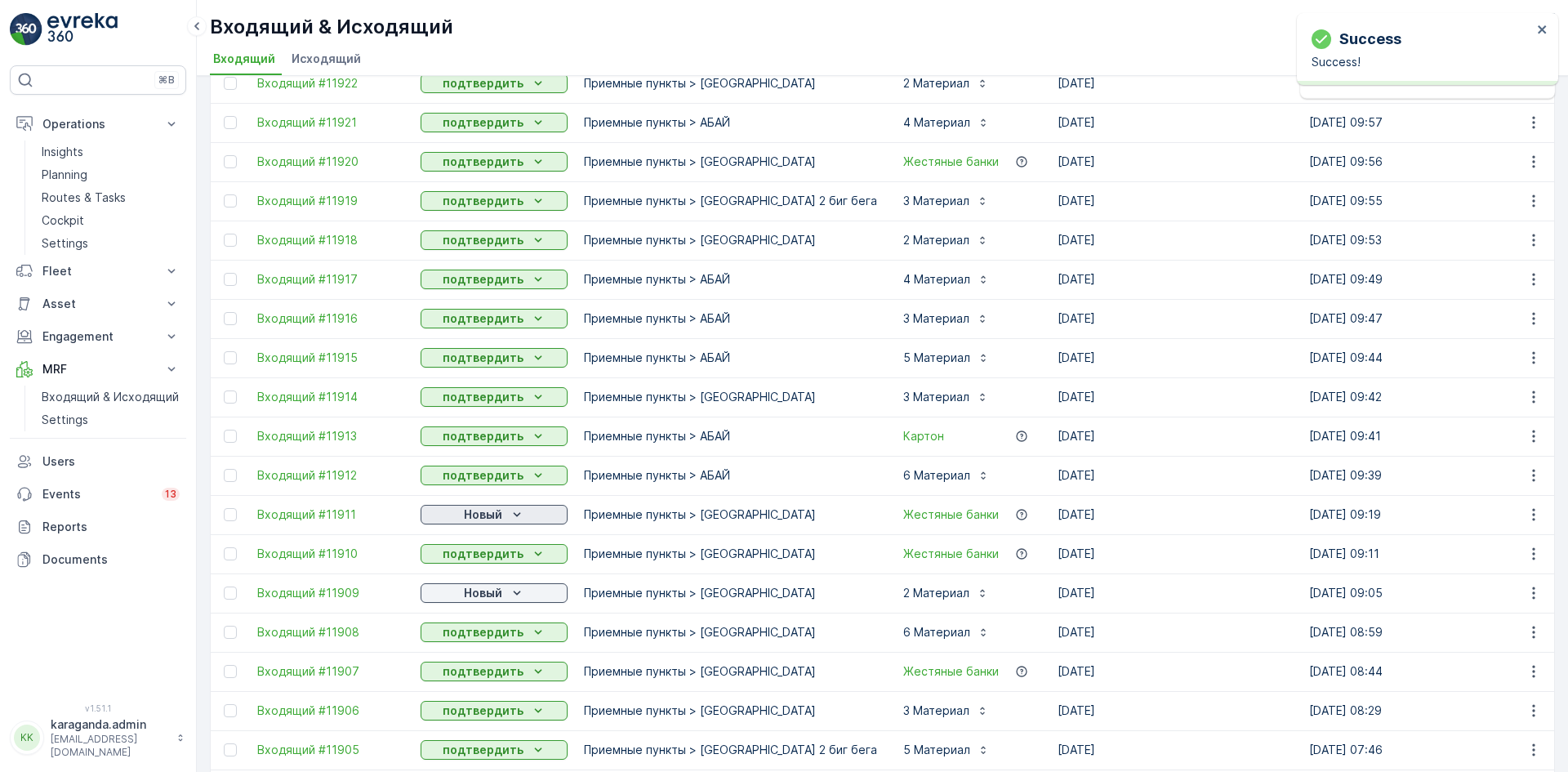
click at [500, 510] on p "Новый" at bounding box center [483, 514] width 38 height 17
click at [485, 563] on span "подтвердить" at bounding box center [468, 562] width 75 height 17
click at [485, 587] on p "Новый" at bounding box center [483, 593] width 38 height 17
click at [478, 640] on span "подтвердить" at bounding box center [468, 640] width 75 height 17
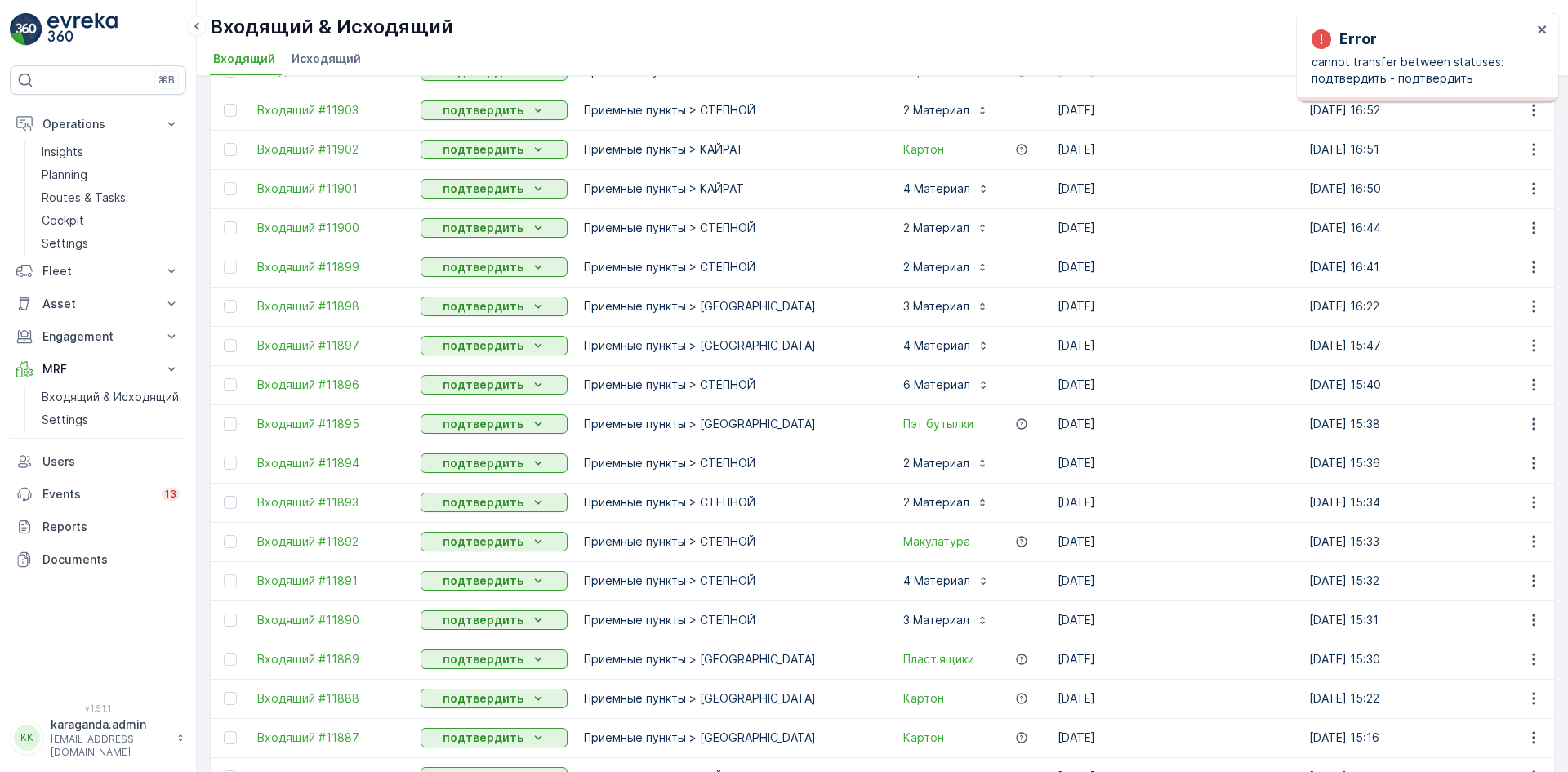
scroll to position [1462, 0]
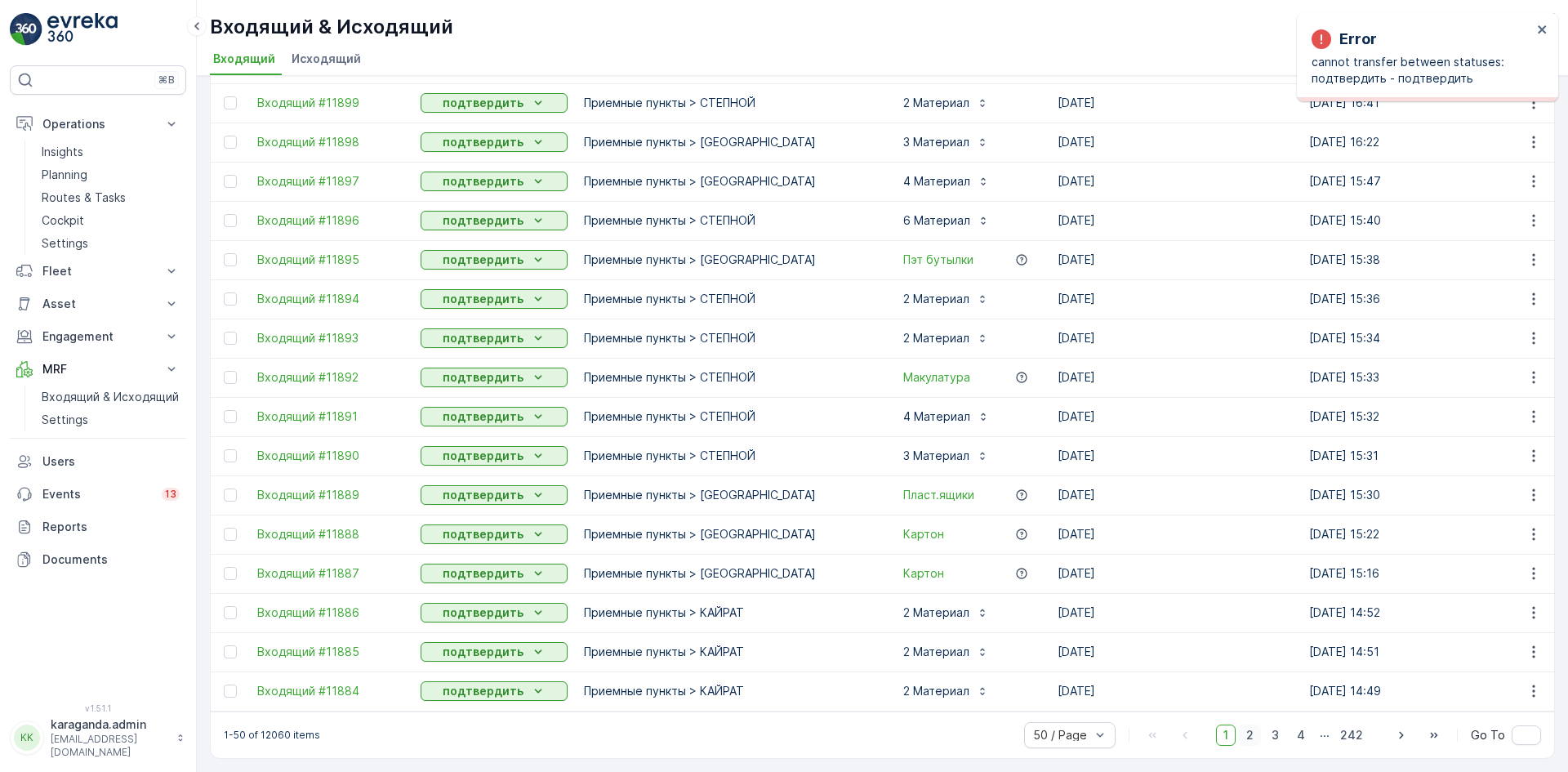
click at [1251, 732] on span "2" at bounding box center [1249, 736] width 22 height 22
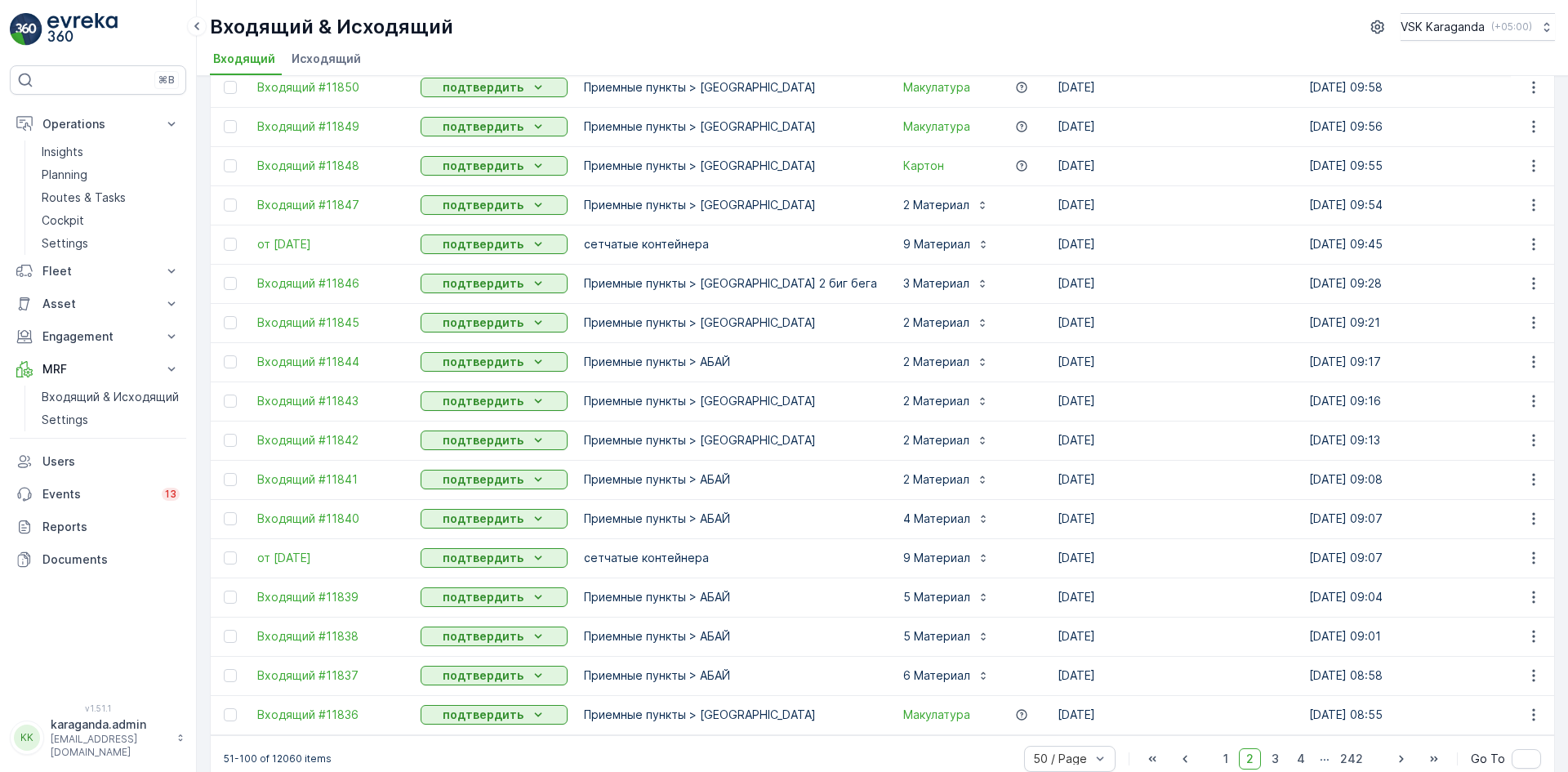
scroll to position [1462, 0]
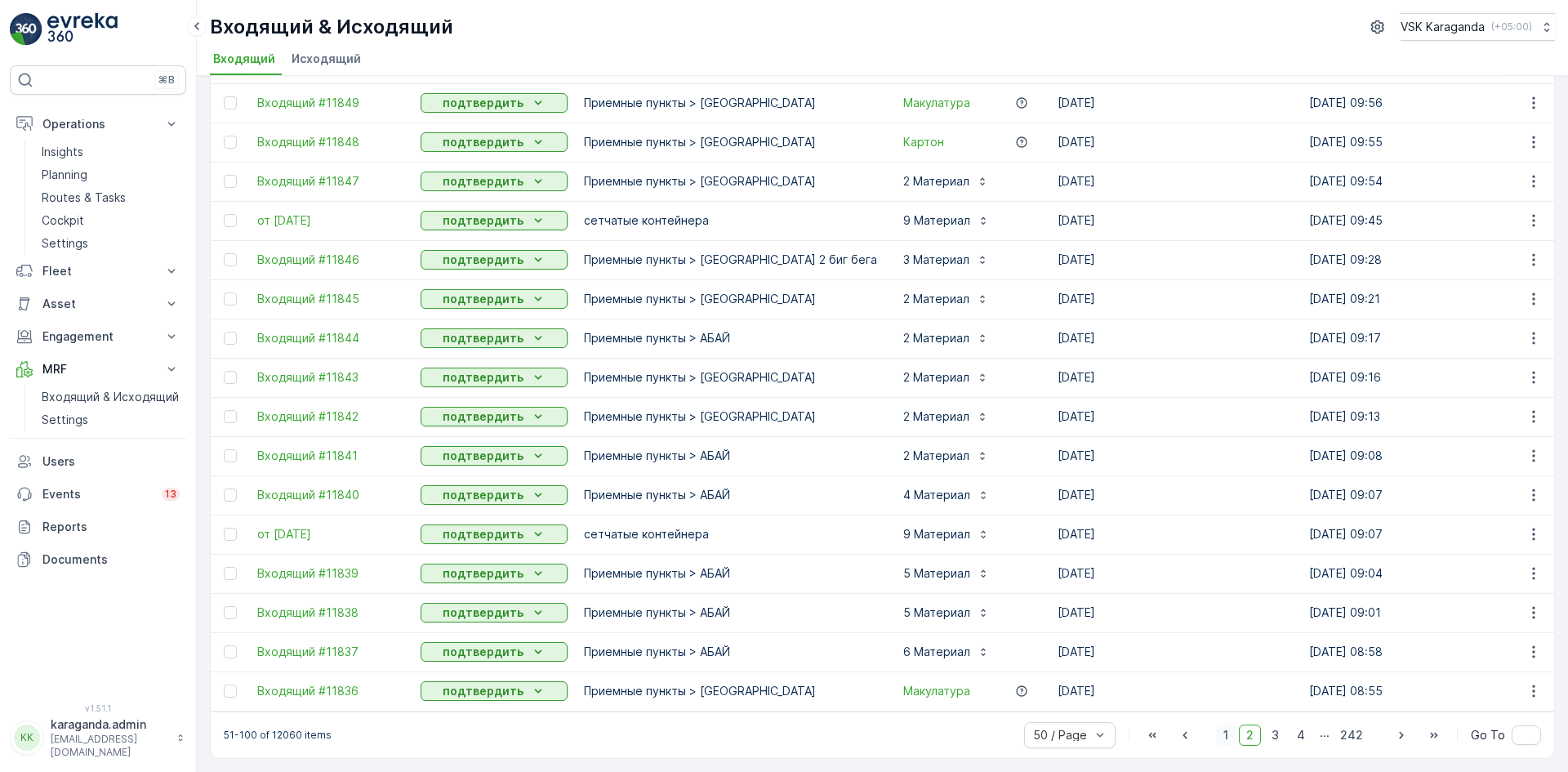
click at [1230, 737] on span "1" at bounding box center [1226, 736] width 20 height 22
